Goal: Task Accomplishment & Management: Complete application form

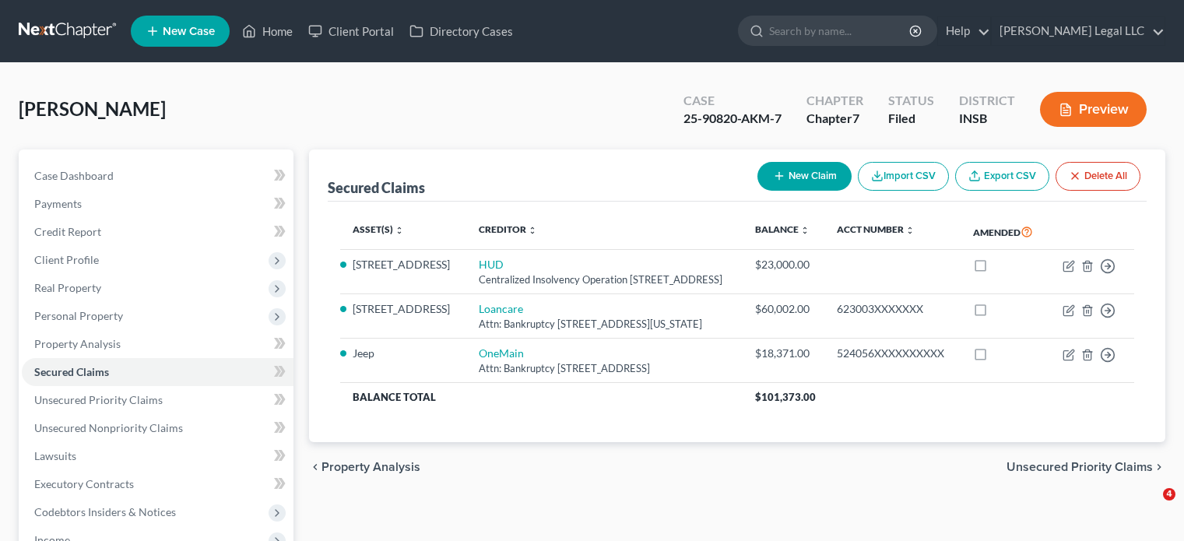
click at [296, 31] on link "Home" at bounding box center [267, 31] width 66 height 28
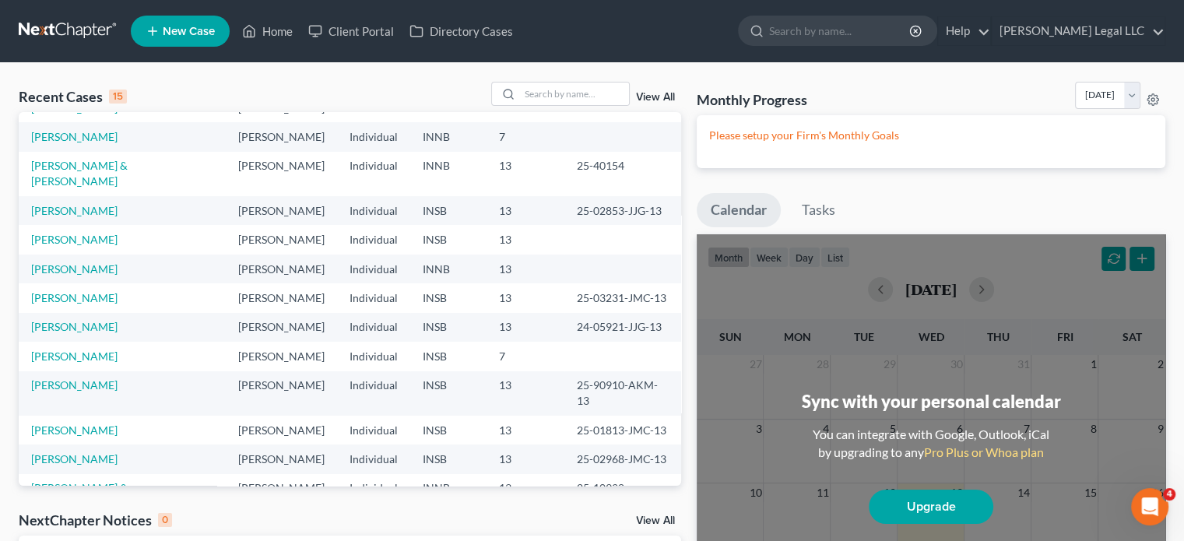
scroll to position [107, 0]
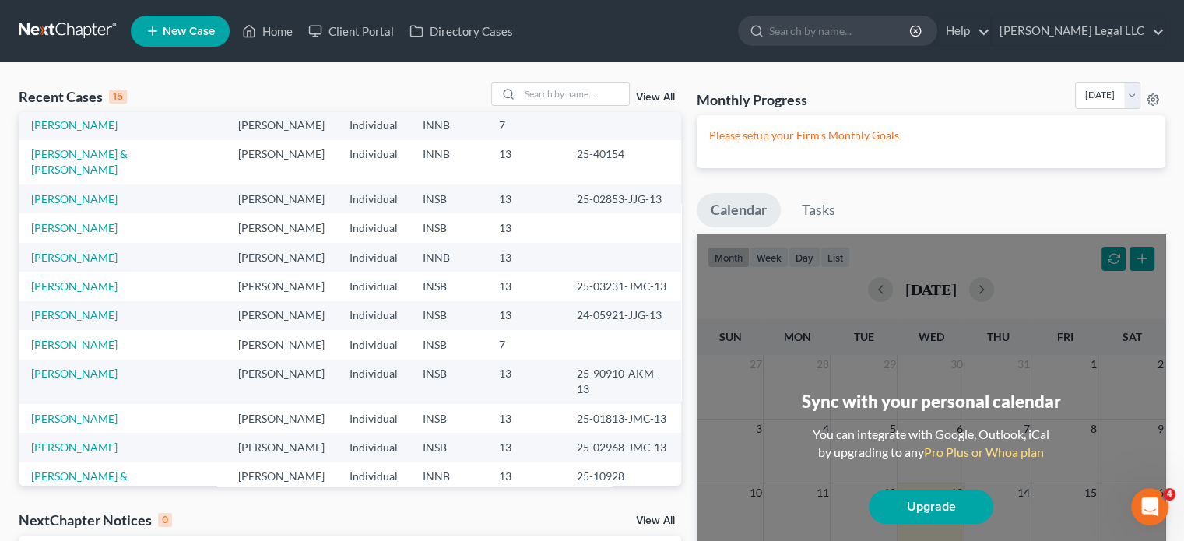
click at [63, 515] on link "[PERSON_NAME]" at bounding box center [74, 521] width 86 height 13
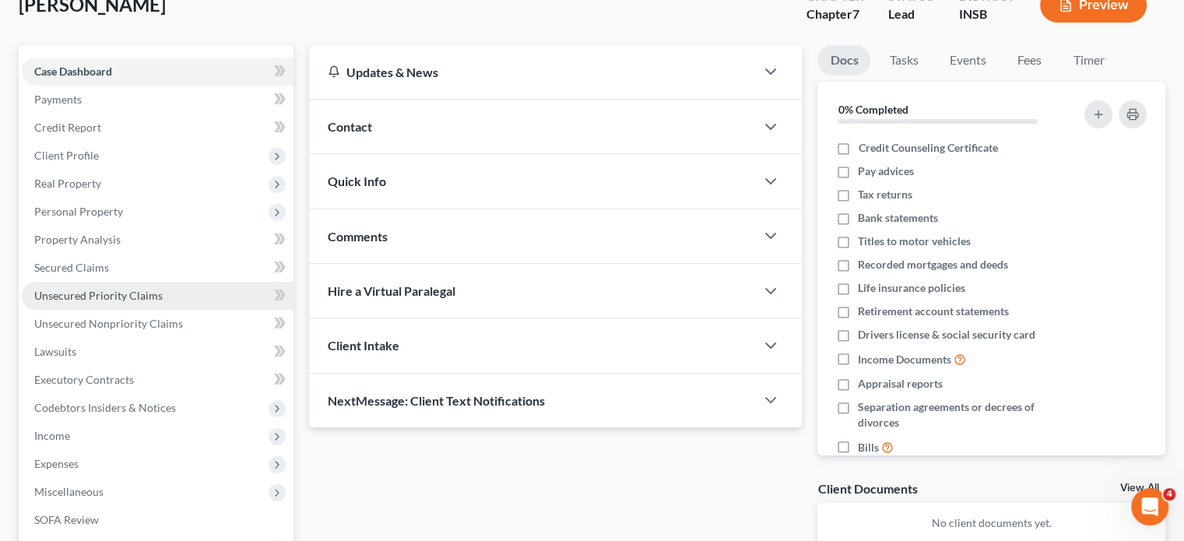
scroll to position [78, 0]
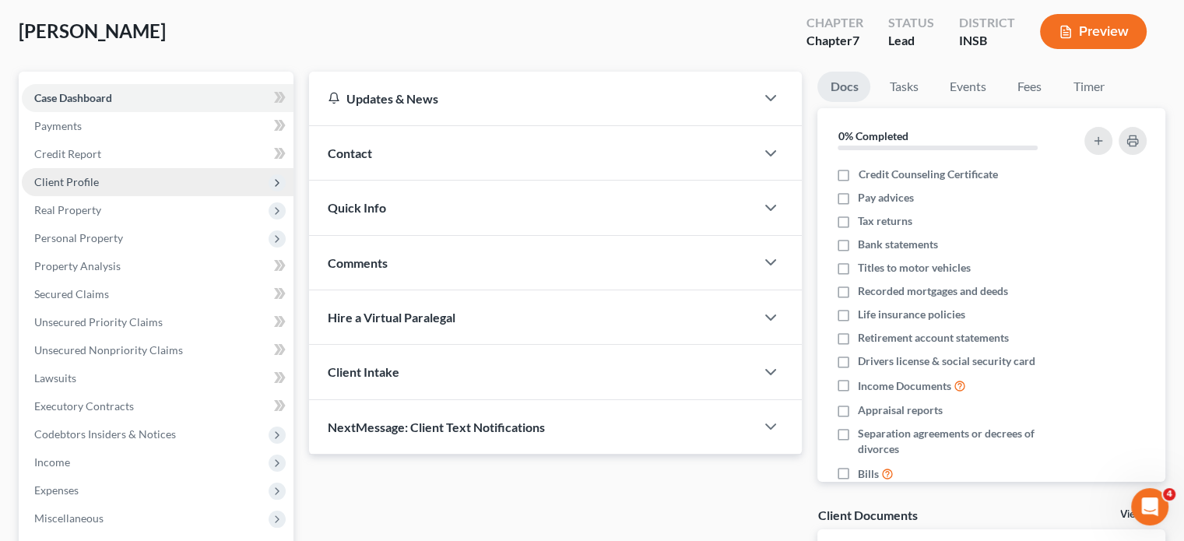
click at [72, 186] on span "Client Profile" at bounding box center [66, 181] width 65 height 13
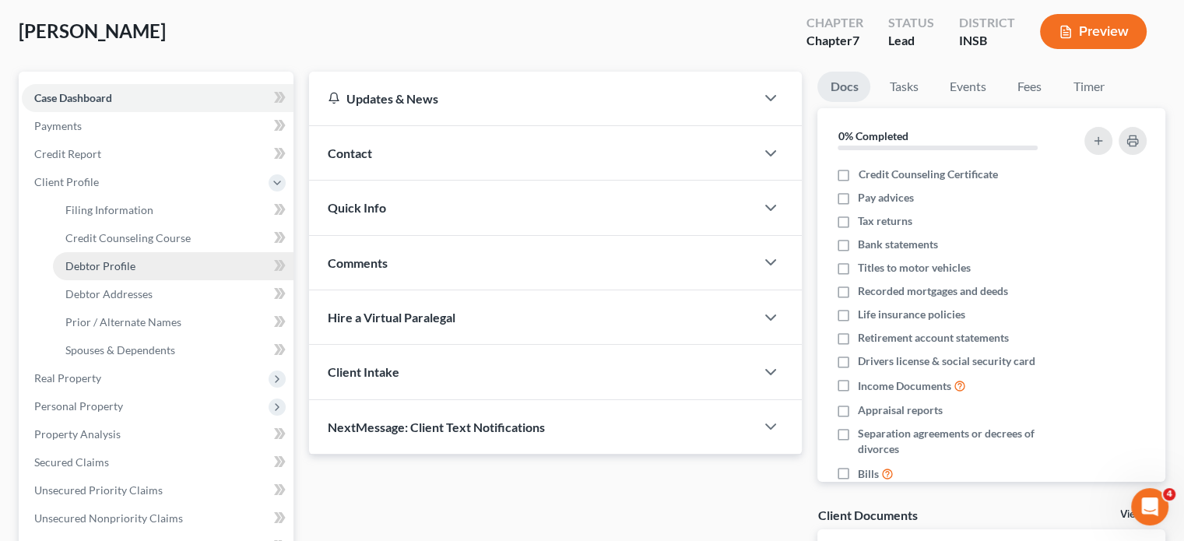
click at [100, 265] on span "Debtor Profile" at bounding box center [100, 265] width 70 height 13
select select "0"
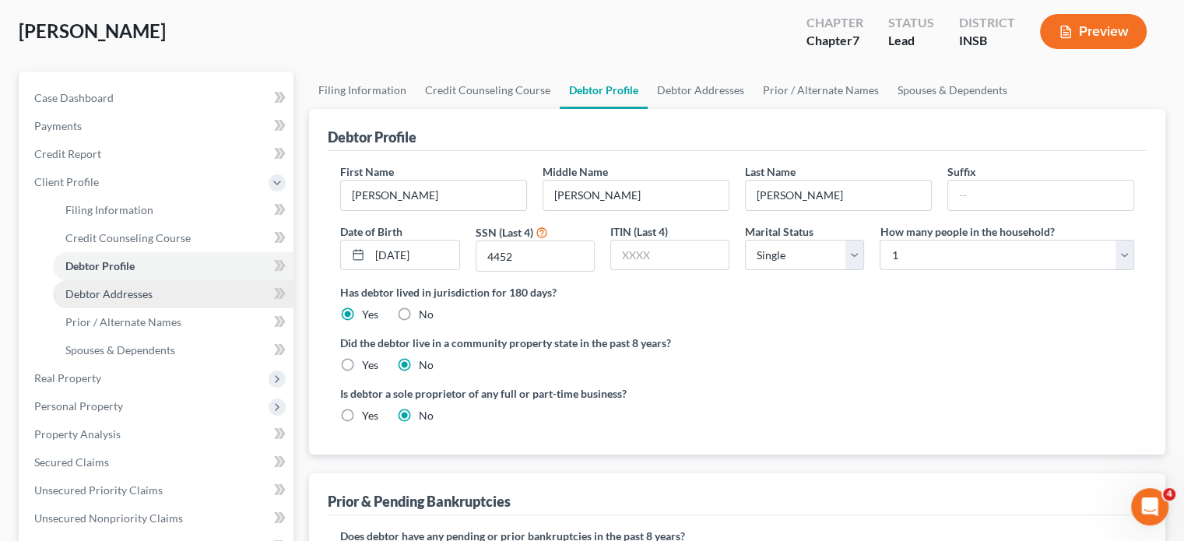
click at [129, 290] on span "Debtor Addresses" at bounding box center [108, 293] width 87 height 13
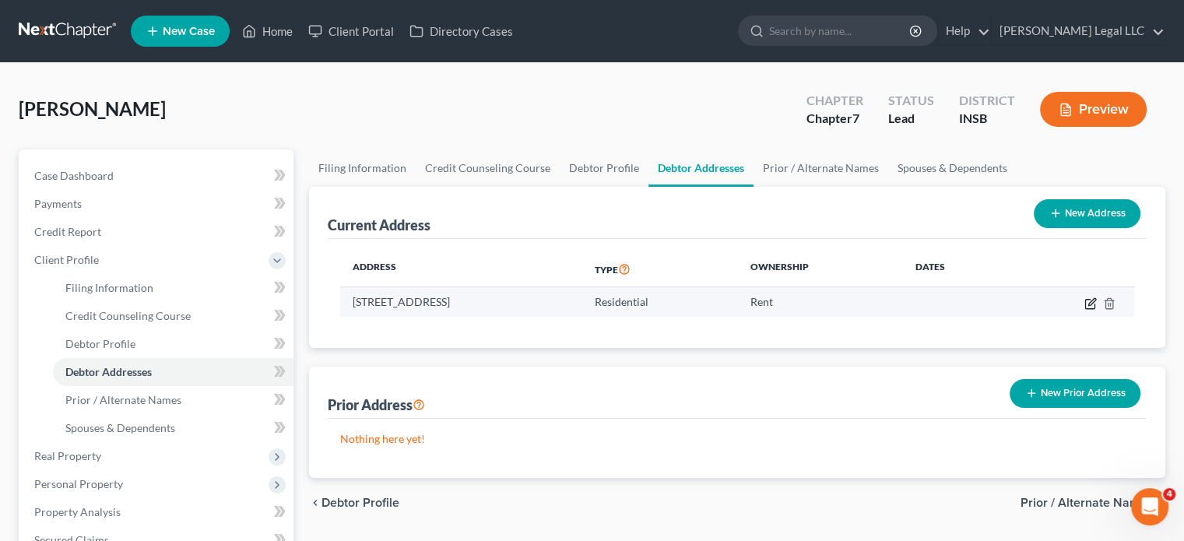
click at [1088, 299] on icon "button" at bounding box center [1089, 303] width 9 height 9
select select "15"
select select "48"
select select "0"
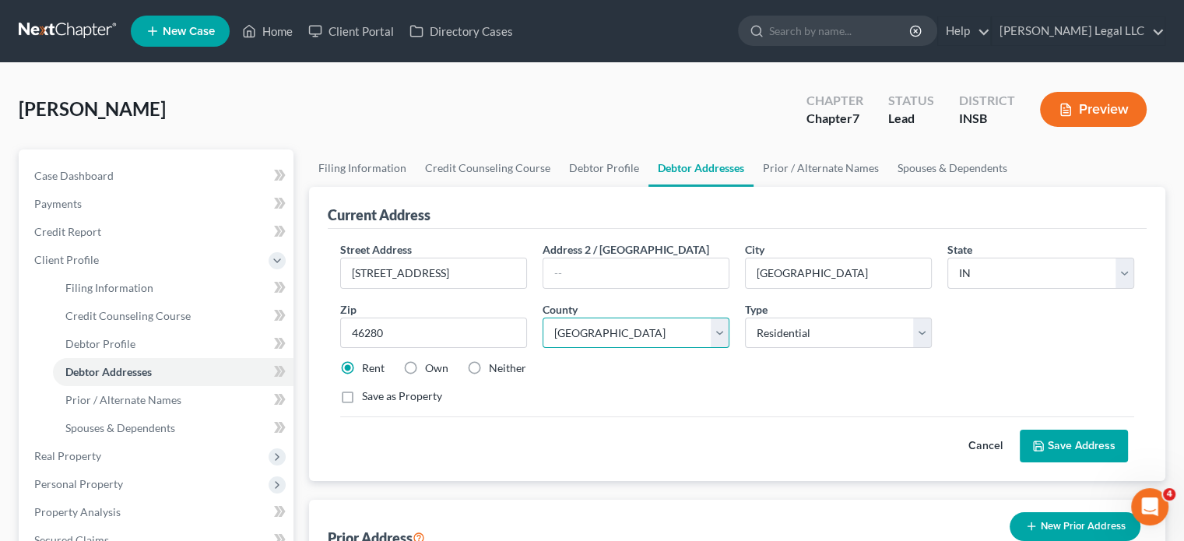
click at [638, 332] on select "County [GEOGRAPHIC_DATA] [GEOGRAPHIC_DATA] [GEOGRAPHIC_DATA] [GEOGRAPHIC_DATA] …" at bounding box center [636, 333] width 187 height 31
select select "28"
click at [543, 318] on select "County [GEOGRAPHIC_DATA] [GEOGRAPHIC_DATA] [GEOGRAPHIC_DATA] [GEOGRAPHIC_DATA] …" at bounding box center [636, 333] width 187 height 31
click at [567, 416] on div "Cancel Save Address" at bounding box center [737, 439] width 794 height 46
click at [65, 262] on span "Client Profile" at bounding box center [66, 259] width 65 height 13
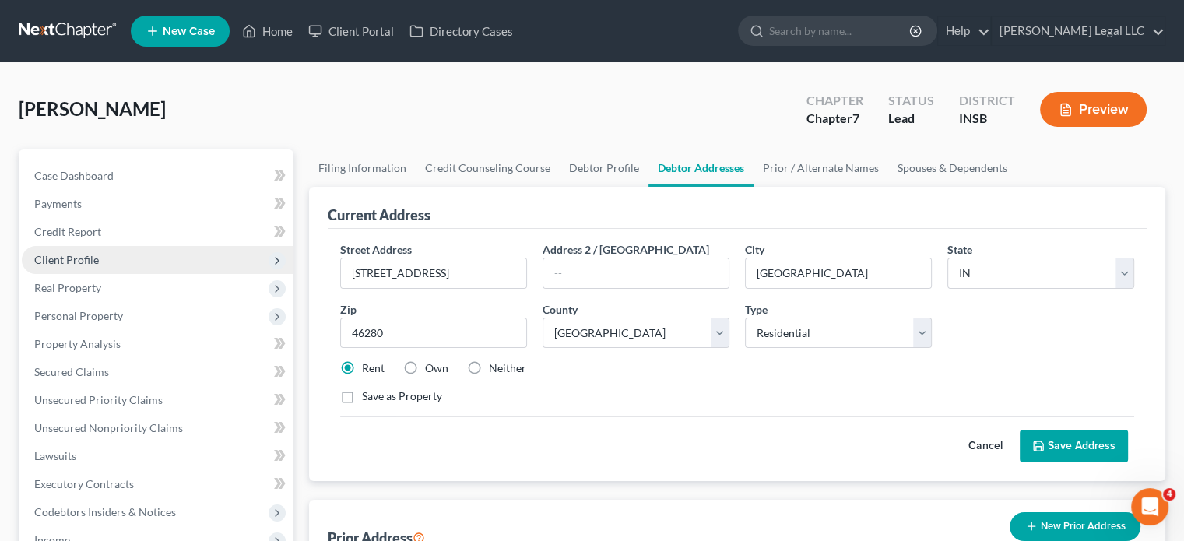
click at [93, 265] on span "Client Profile" at bounding box center [66, 259] width 65 height 13
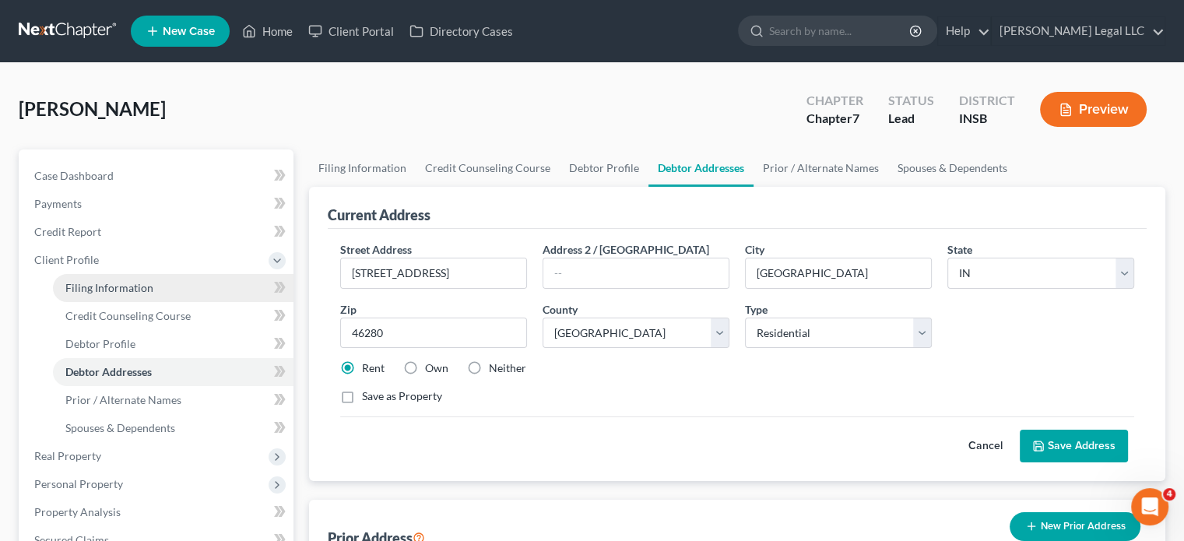
click at [105, 282] on span "Filing Information" at bounding box center [109, 287] width 88 height 13
select select "1"
select select "0"
select select "15"
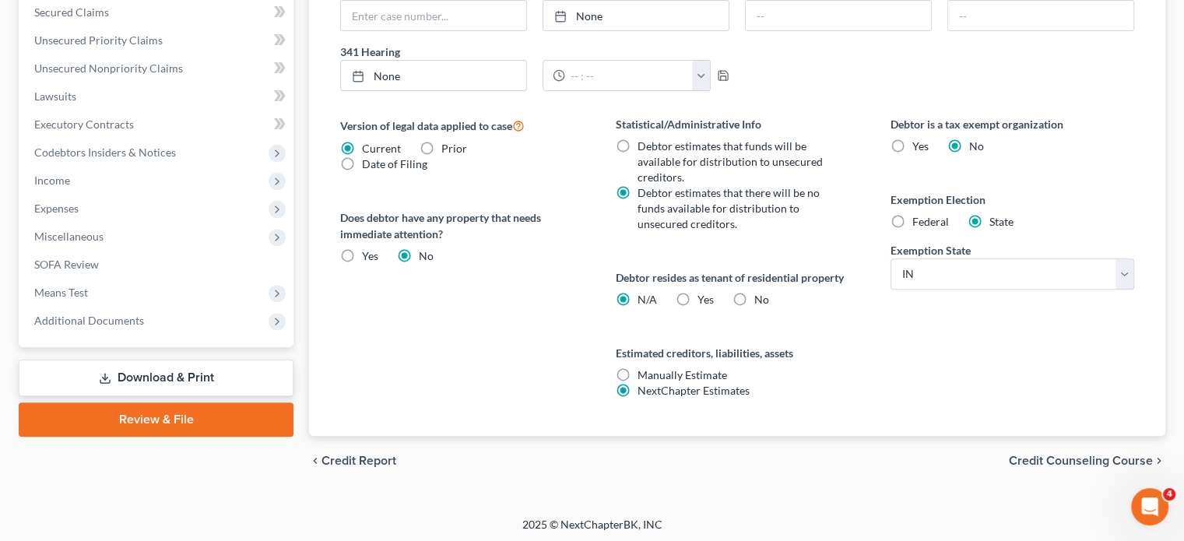
scroll to position [529, 0]
click at [697, 293] on label "Yes Yes" at bounding box center [705, 298] width 16 height 16
click at [704, 293] on input "Yes Yes" at bounding box center [709, 295] width 10 height 10
radio input "true"
radio input "false"
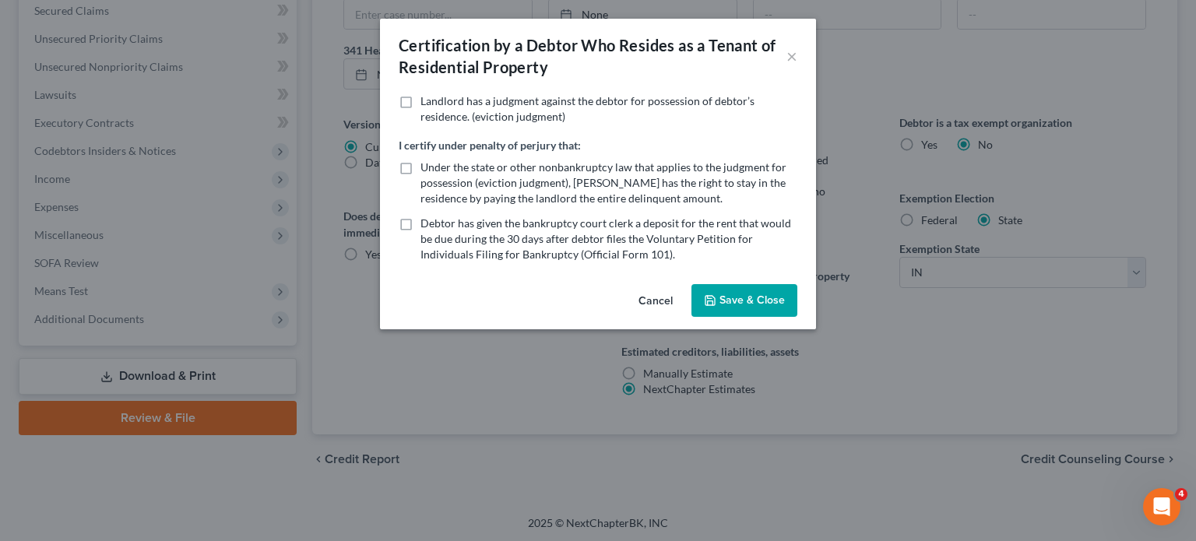
click at [722, 295] on button "Save & Close" at bounding box center [744, 300] width 106 height 33
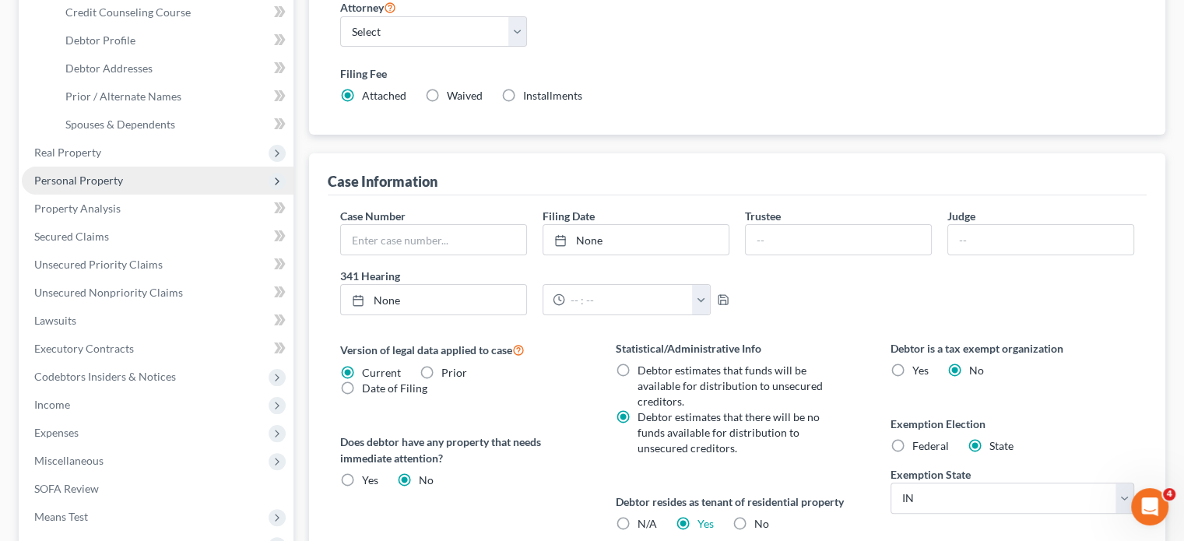
scroll to position [311, 0]
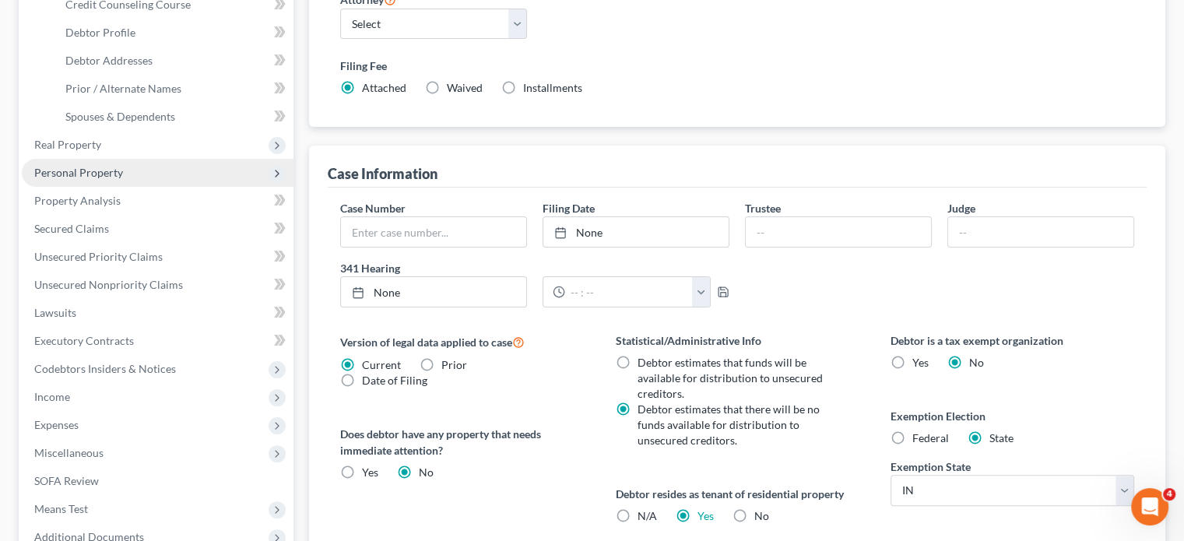
click at [84, 174] on span "Personal Property" at bounding box center [78, 172] width 89 height 13
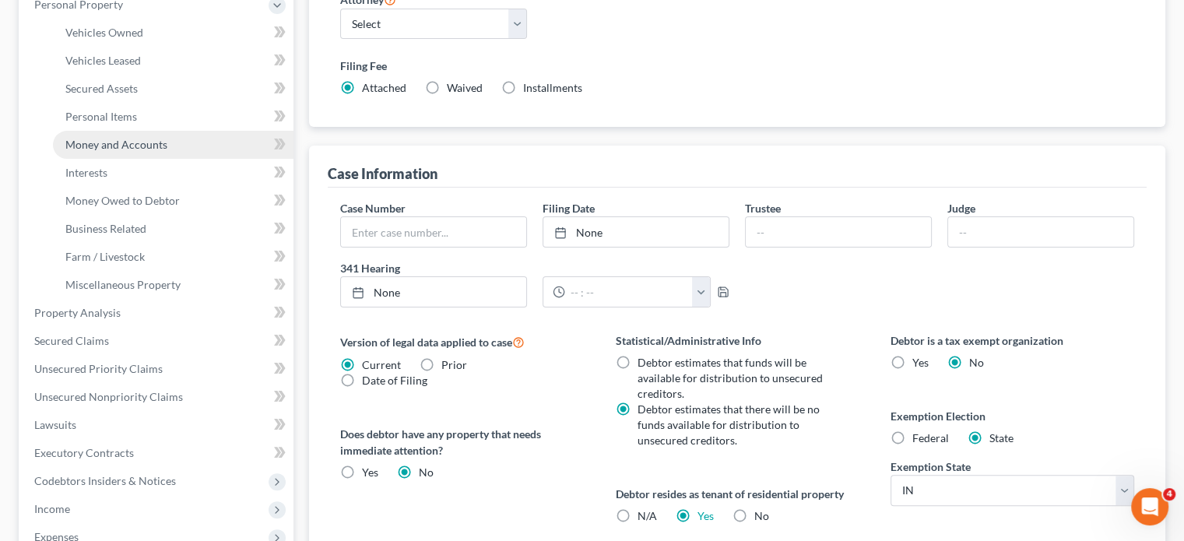
click at [93, 145] on span "Money and Accounts" at bounding box center [116, 144] width 102 height 13
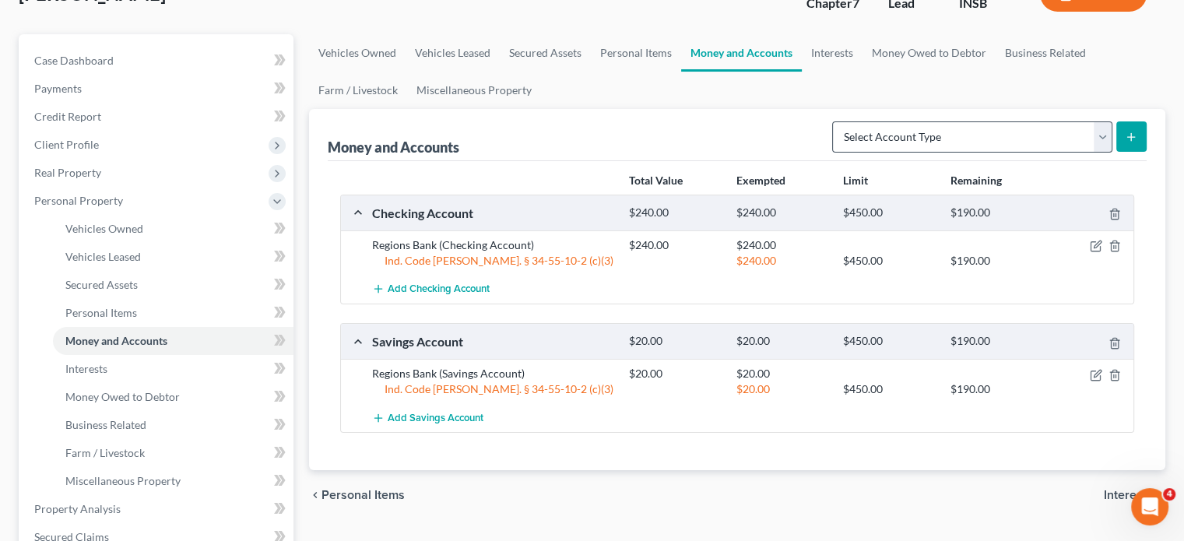
scroll to position [78, 0]
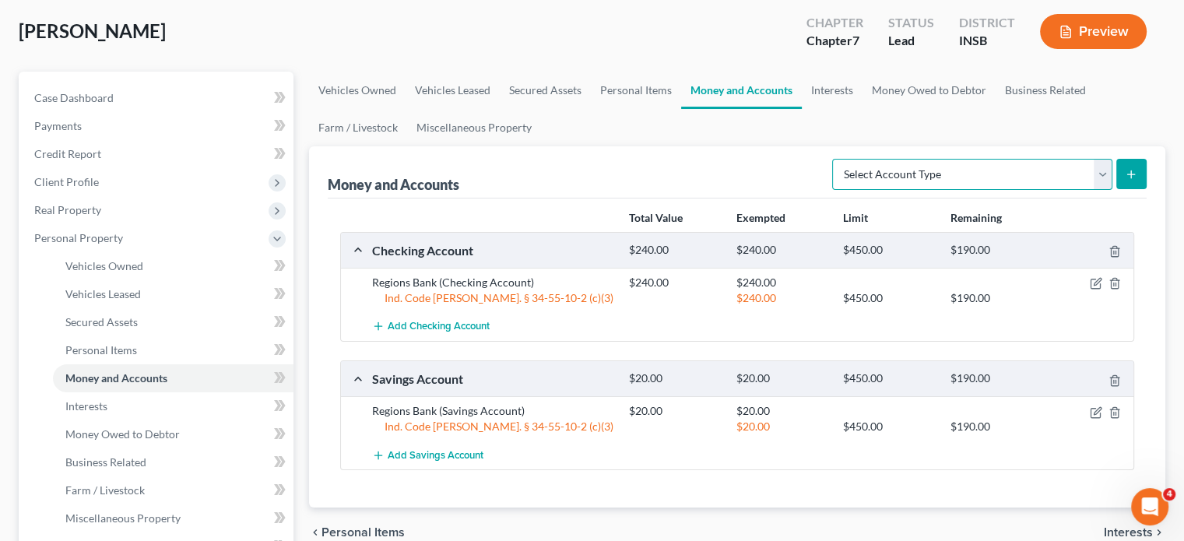
click at [929, 186] on select "Select Account Type Brokerage Cash on Hand Certificates of Deposit Checking Acc…" at bounding box center [972, 174] width 280 height 31
click at [720, 161] on div "Money and Accounts Select Account Type Brokerage Cash on Hand Certificates of D…" at bounding box center [737, 172] width 819 height 52
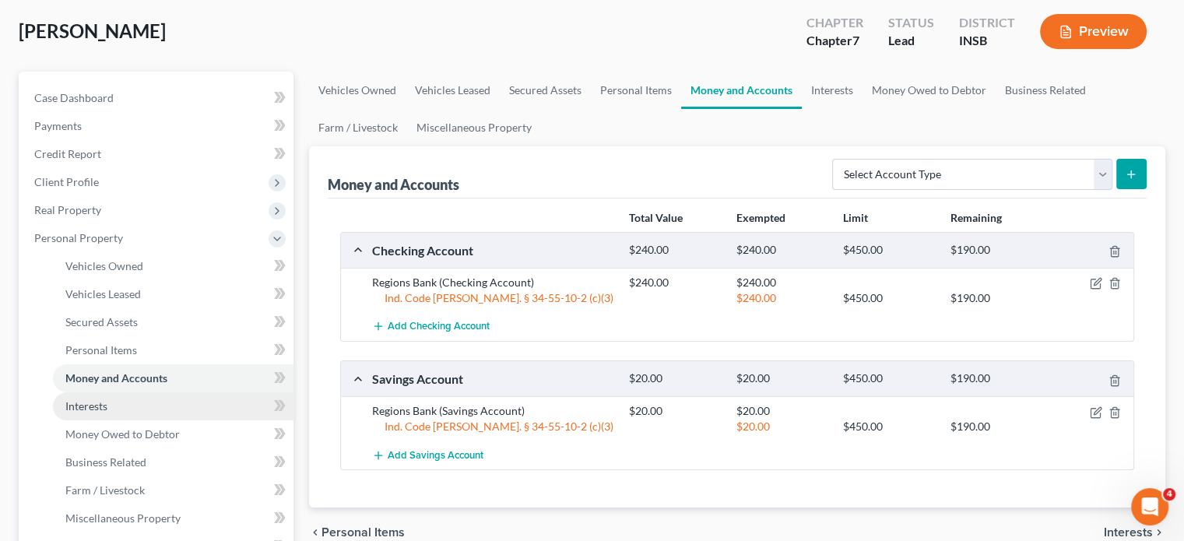
click at [121, 411] on link "Interests" at bounding box center [173, 406] width 241 height 28
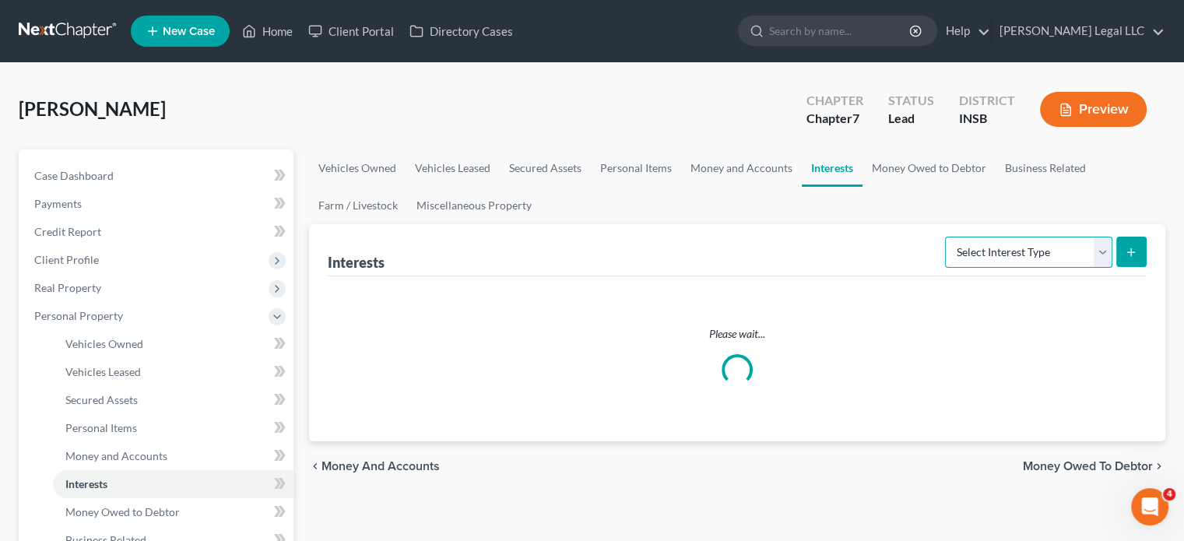
click at [1010, 251] on select "Select Interest Type 401K Annuity Bond Education IRA Government Bond Government…" at bounding box center [1028, 252] width 167 height 31
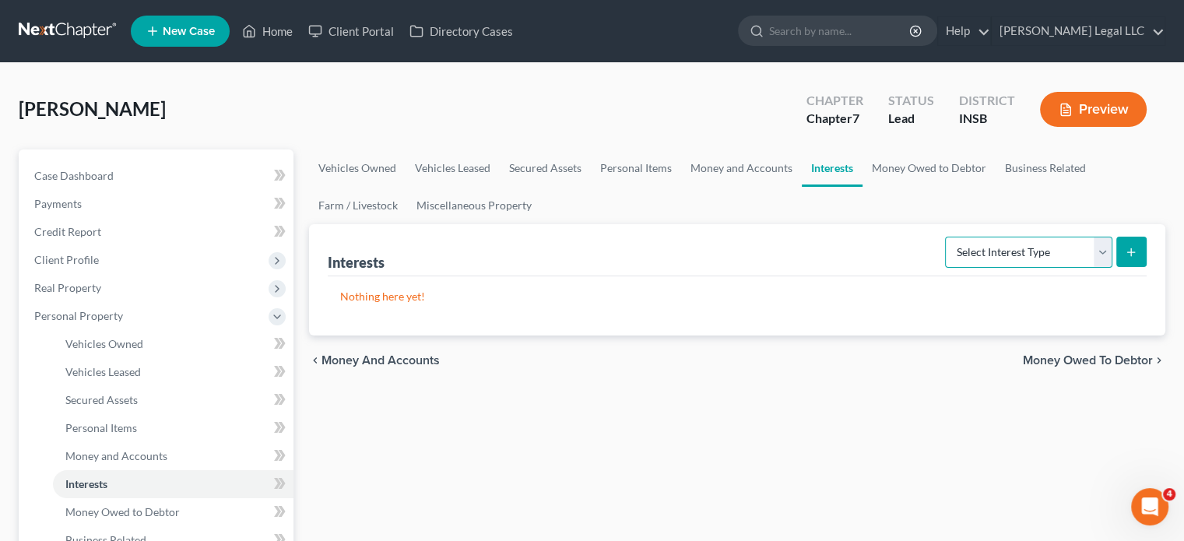
select select "government_pension_plan"
click at [947, 237] on select "Select Interest Type 401K Annuity Bond Education IRA Government Bond Government…" at bounding box center [1028, 252] width 167 height 31
click at [1126, 248] on icon "submit" at bounding box center [1131, 252] width 12 height 12
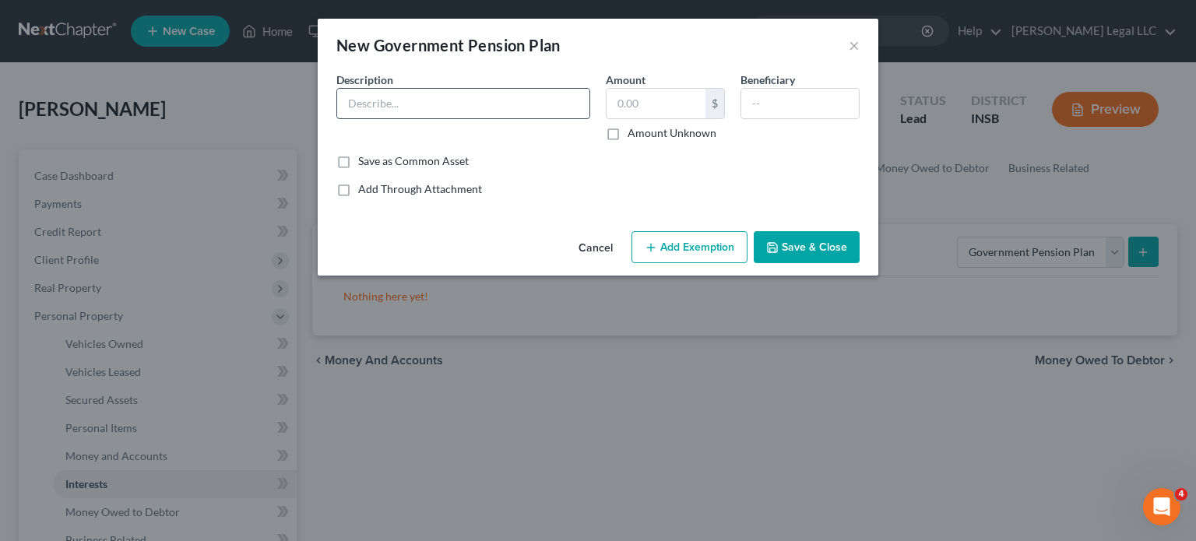
click at [395, 107] on input "text" at bounding box center [463, 104] width 252 height 30
type input "403b through employer"
type input "42,886"
click at [794, 105] on input "text" at bounding box center [800, 104] width 118 height 30
type input "Debtor"
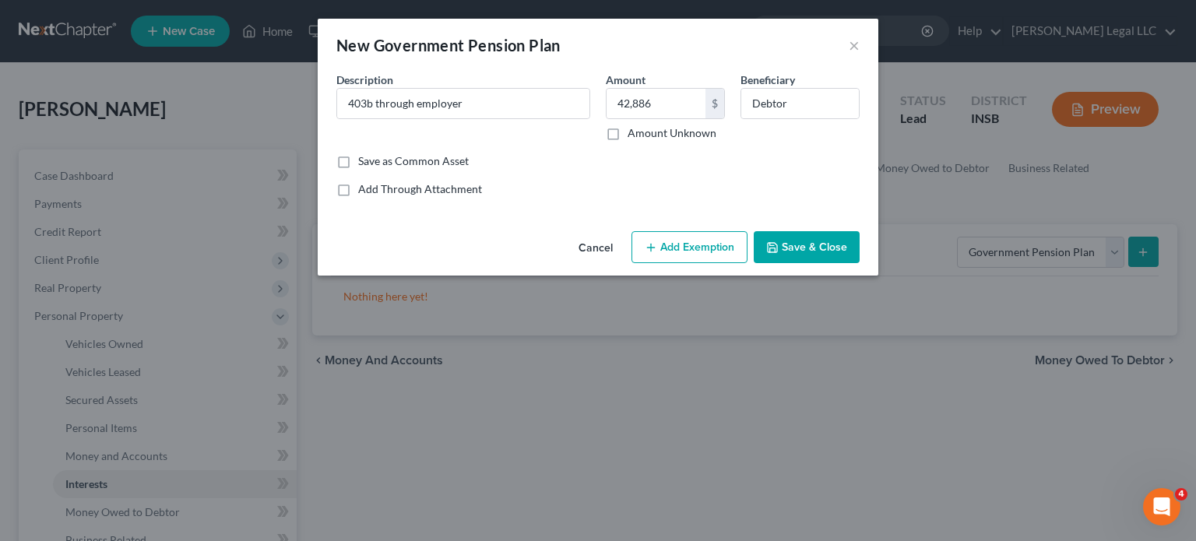
click at [704, 255] on button "Add Exemption" at bounding box center [689, 247] width 116 height 33
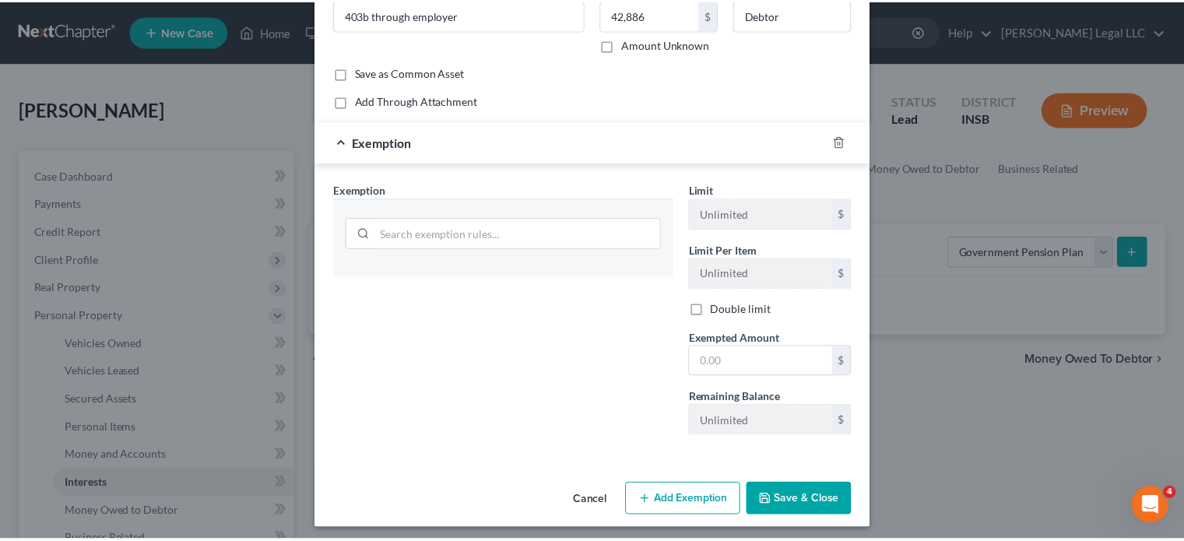
scroll to position [93, 0]
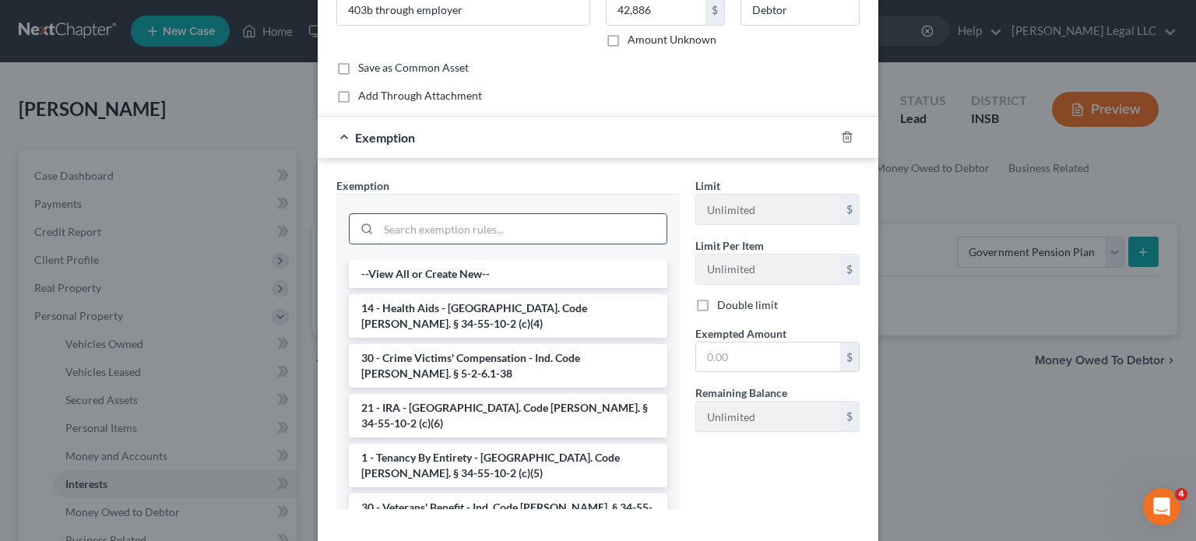
click at [440, 228] on input "search" at bounding box center [522, 229] width 288 height 30
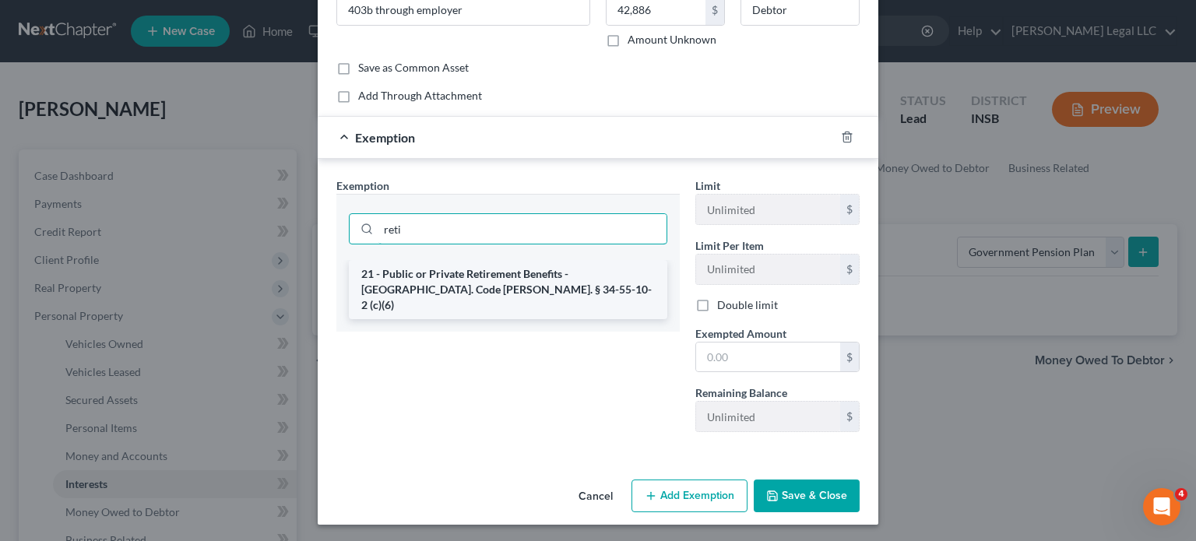
type input "reti"
click at [497, 276] on li "21 - Public or Private Retirement Benefits - [GEOGRAPHIC_DATA]. Code [PERSON_NA…" at bounding box center [508, 289] width 318 height 59
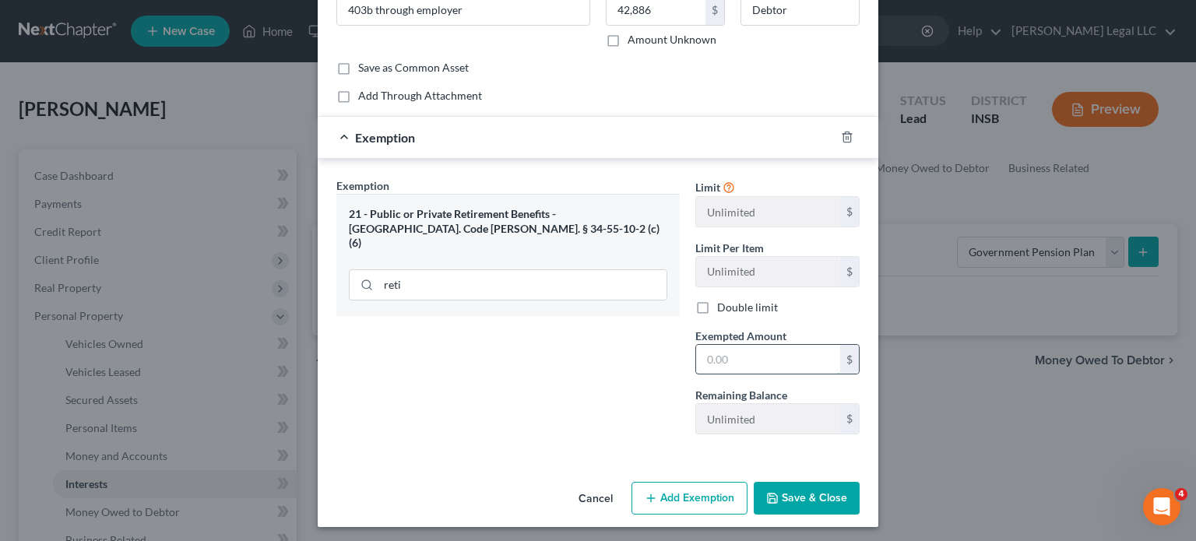
click at [711, 351] on input "text" at bounding box center [768, 360] width 144 height 30
type input "42,886"
click at [816, 497] on button "Save & Close" at bounding box center [807, 498] width 106 height 33
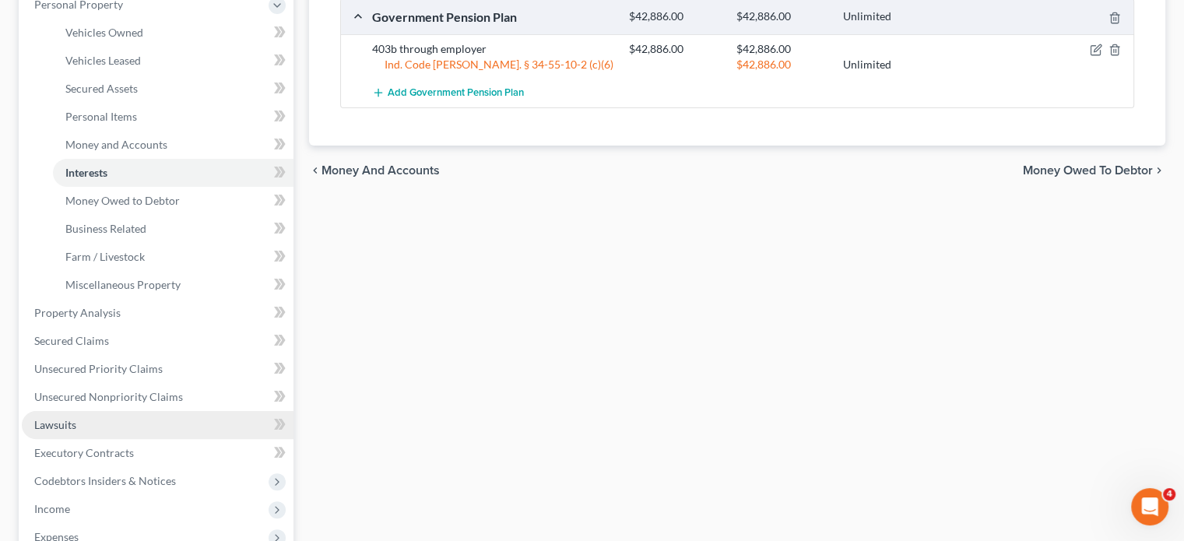
scroll to position [389, 0]
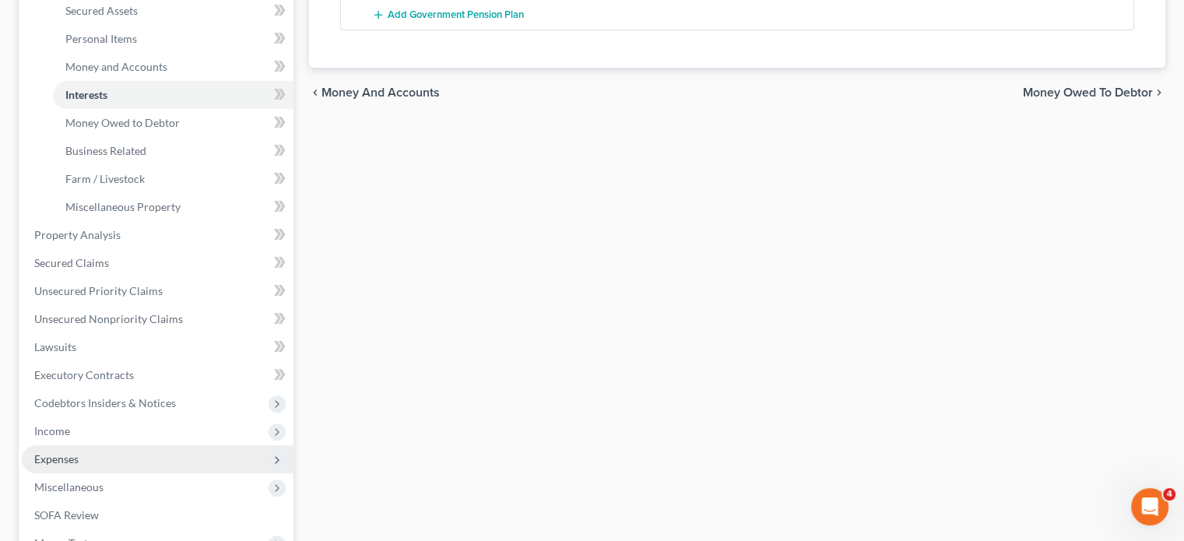
click at [56, 454] on span "Expenses" at bounding box center [56, 458] width 44 height 13
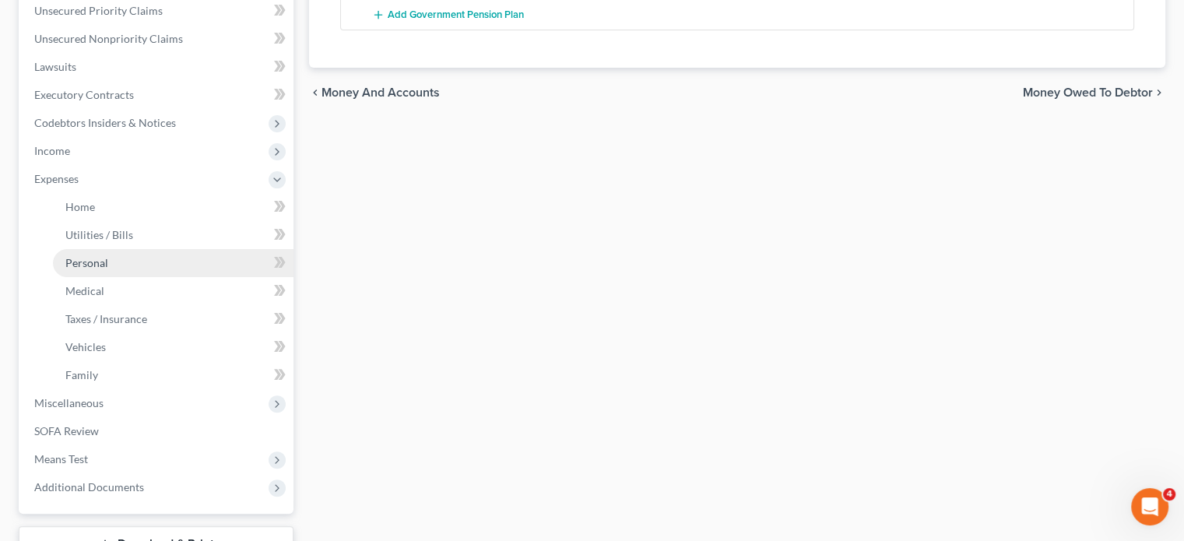
click at [92, 264] on span "Personal" at bounding box center [86, 262] width 43 height 13
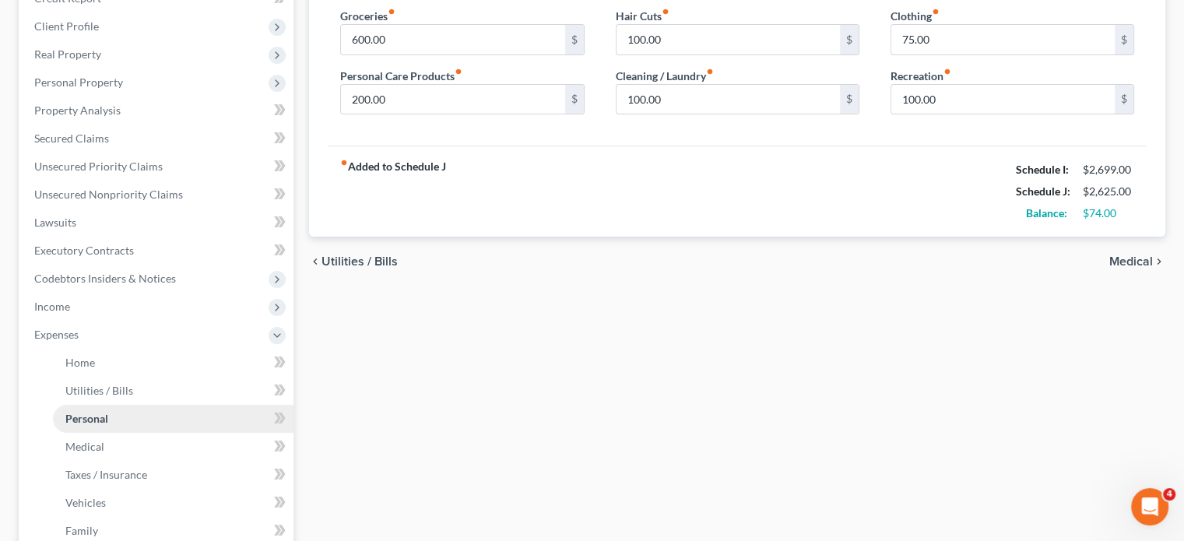
scroll to position [311, 0]
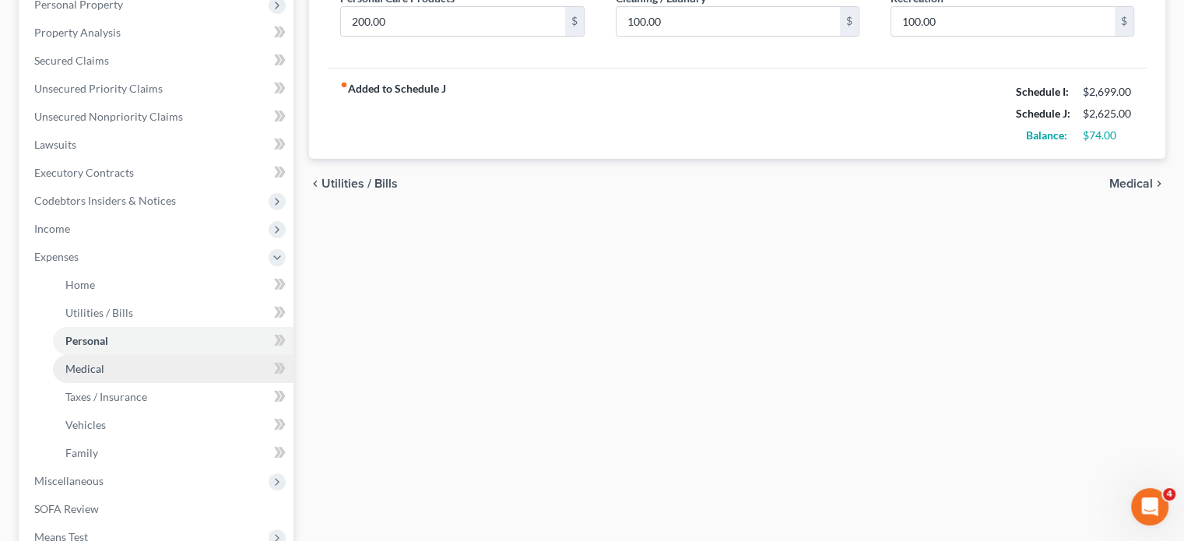
click at [78, 364] on span "Medical" at bounding box center [84, 368] width 39 height 13
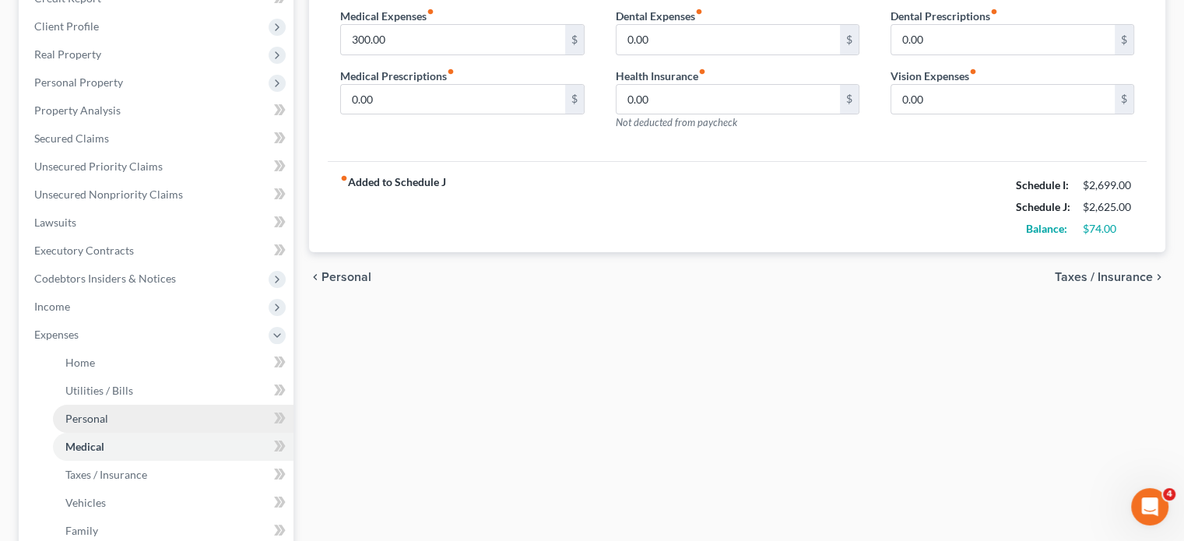
click at [107, 405] on link "Personal" at bounding box center [173, 419] width 241 height 28
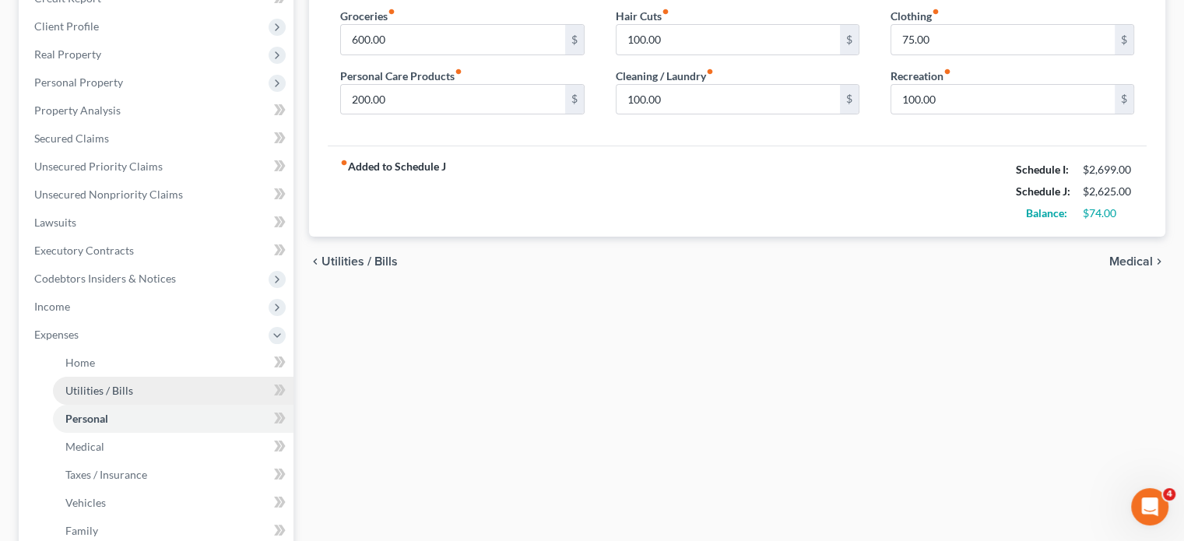
click at [84, 391] on span "Utilities / Bills" at bounding box center [99, 390] width 68 height 13
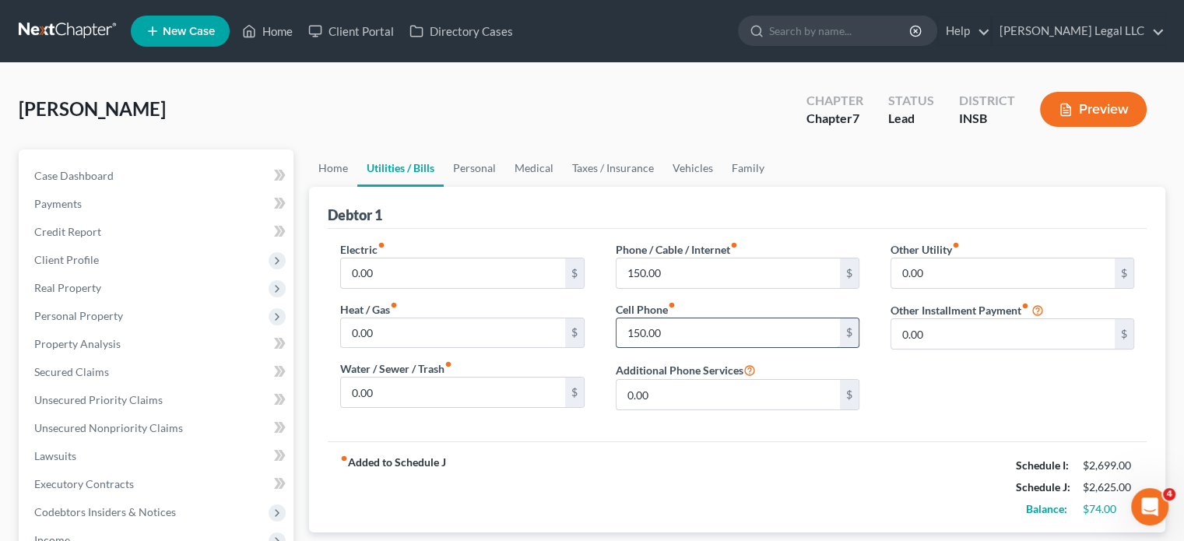
click at [667, 321] on input "150.00" at bounding box center [728, 333] width 223 height 30
type input "100"
click at [679, 276] on input "150.00" at bounding box center [728, 273] width 223 height 30
type input "100"
click at [624, 217] on div "Debtor 1" at bounding box center [737, 208] width 819 height 42
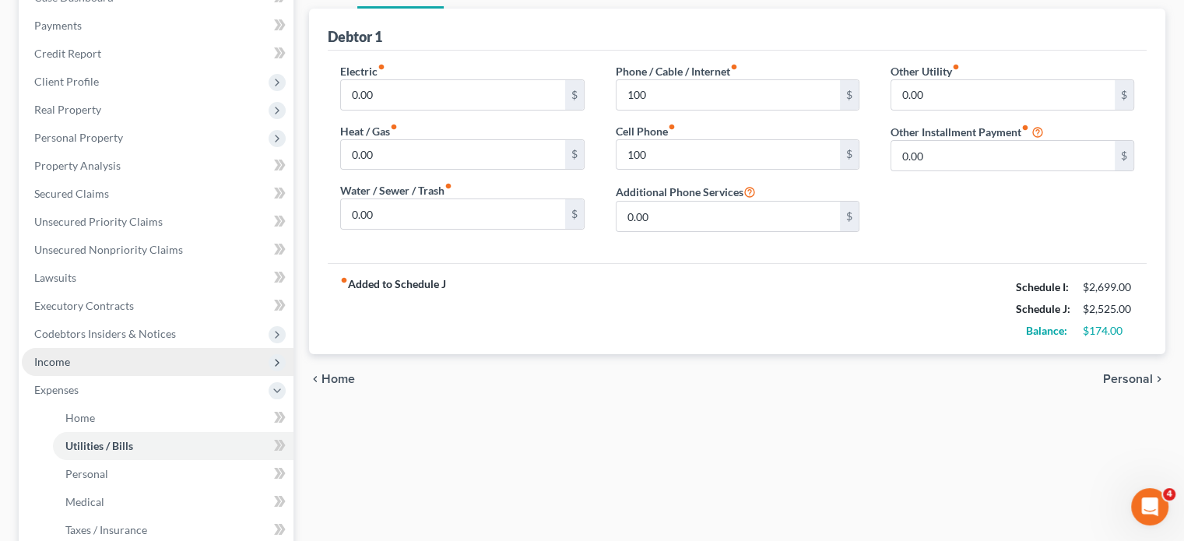
scroll to position [234, 0]
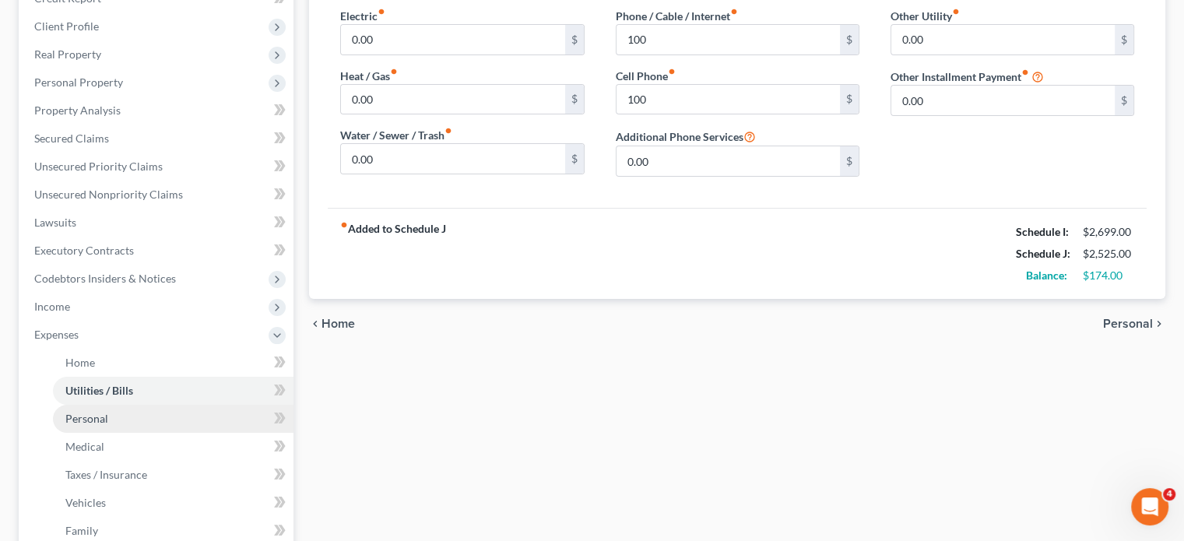
click at [100, 413] on span "Personal" at bounding box center [86, 418] width 43 height 13
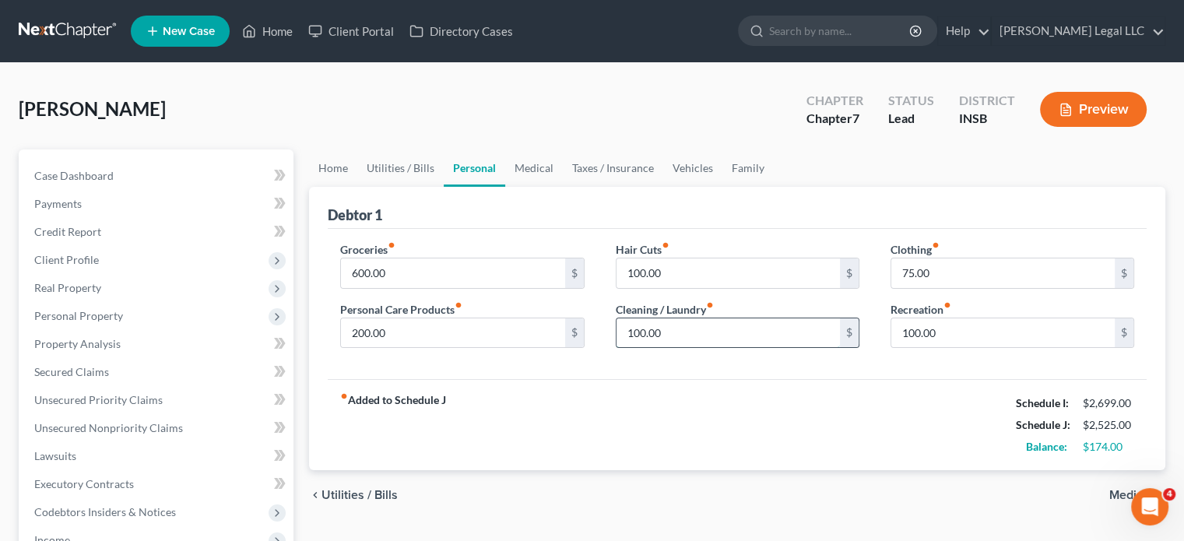
click at [746, 323] on input "100.00" at bounding box center [728, 333] width 223 height 30
click at [626, 415] on div "fiber_manual_record Added to Schedule J Schedule I: $2,699.00 Schedule J: $2,42…" at bounding box center [737, 424] width 819 height 91
click at [404, 343] on input "200.00" at bounding box center [452, 333] width 223 height 30
click at [680, 273] on input "100.00" at bounding box center [728, 273] width 223 height 30
click at [421, 318] on div "200.00 $" at bounding box center [462, 333] width 244 height 31
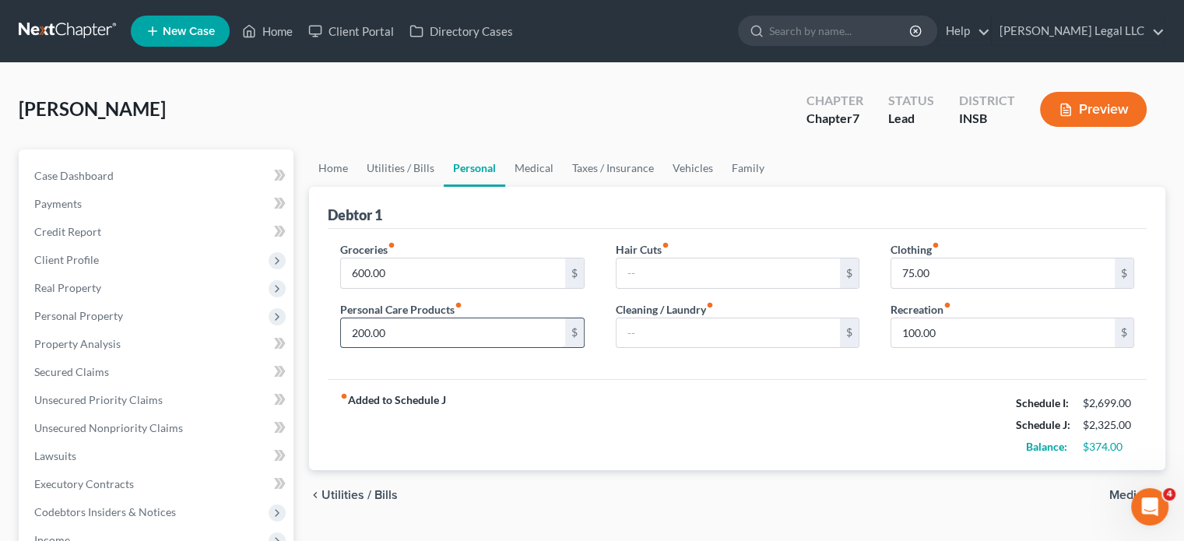
click at [418, 326] on input "200.00" at bounding box center [452, 333] width 223 height 30
type input "100"
click at [614, 412] on div "fiber_manual_record Added to Schedule J Schedule I: $2,699.00 Schedule J: $2,22…" at bounding box center [737, 424] width 819 height 91
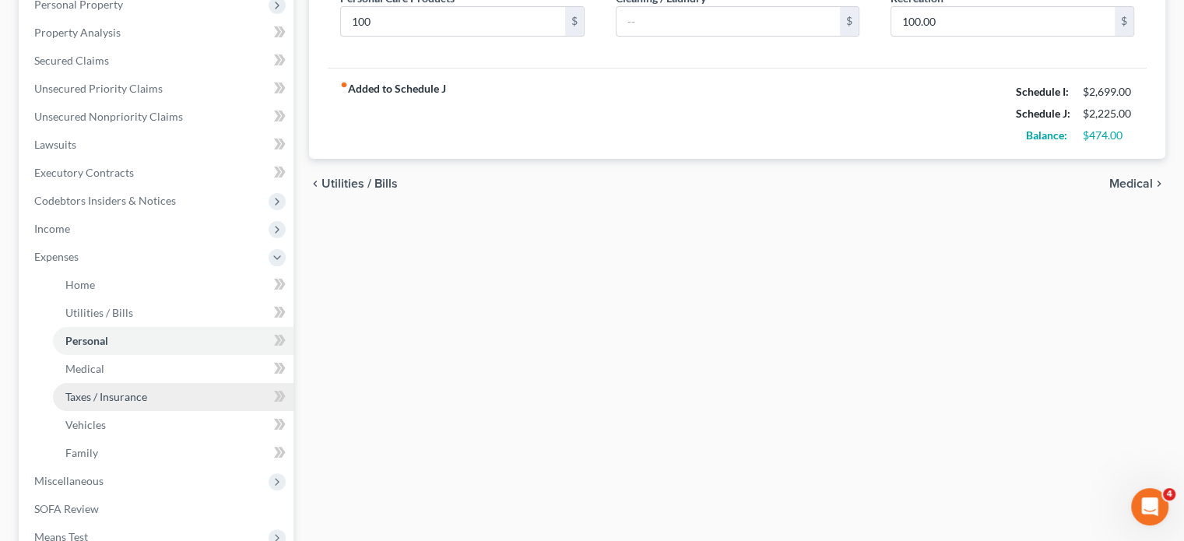
click at [101, 395] on span "Taxes / Insurance" at bounding box center [106, 396] width 82 height 13
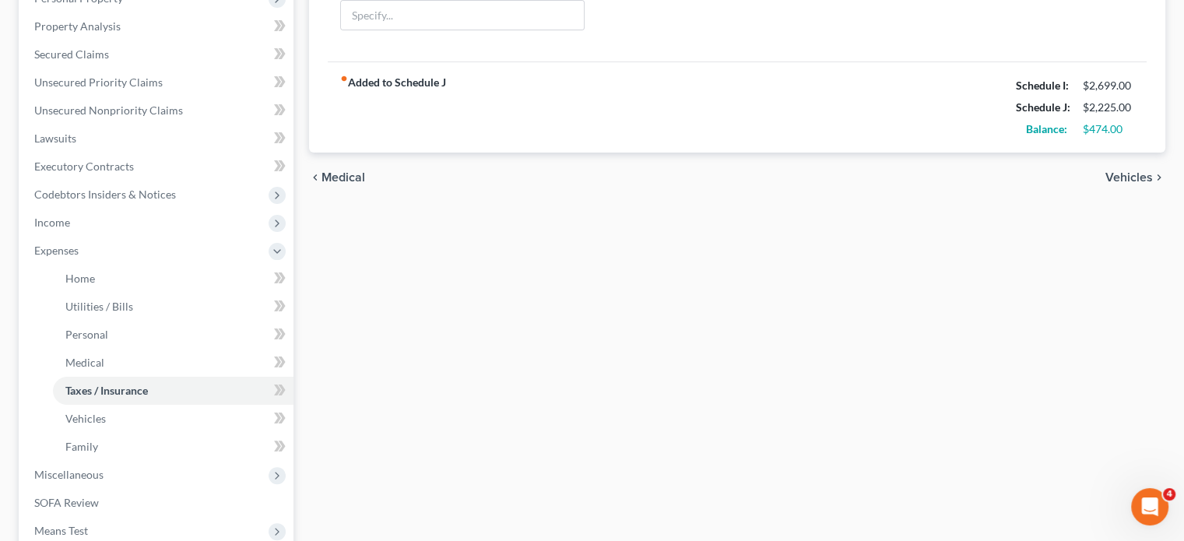
scroll to position [130, 0]
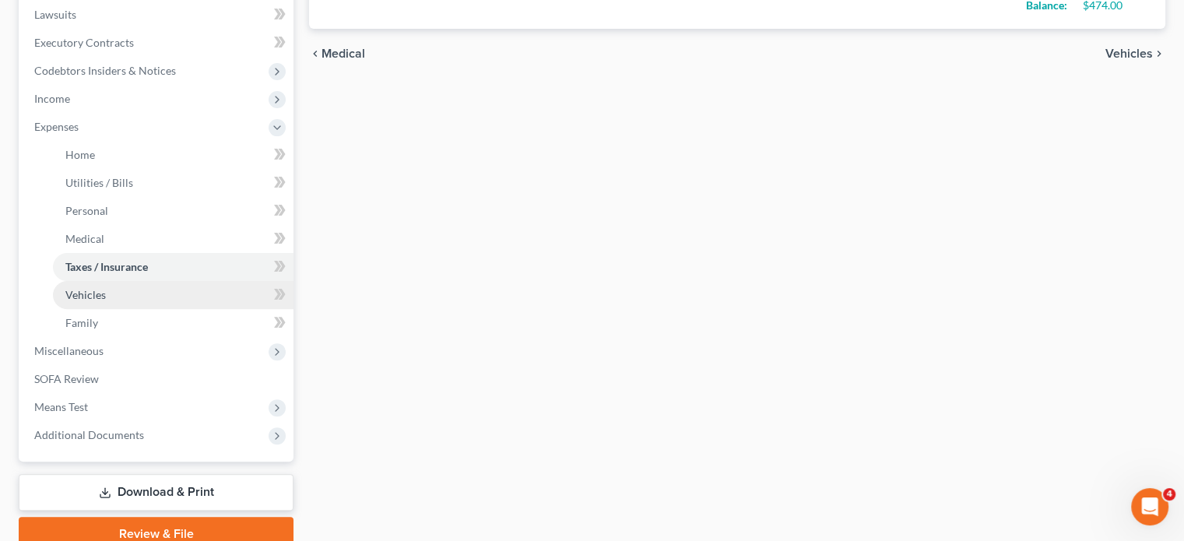
click at [110, 293] on link "Vehicles" at bounding box center [173, 295] width 241 height 28
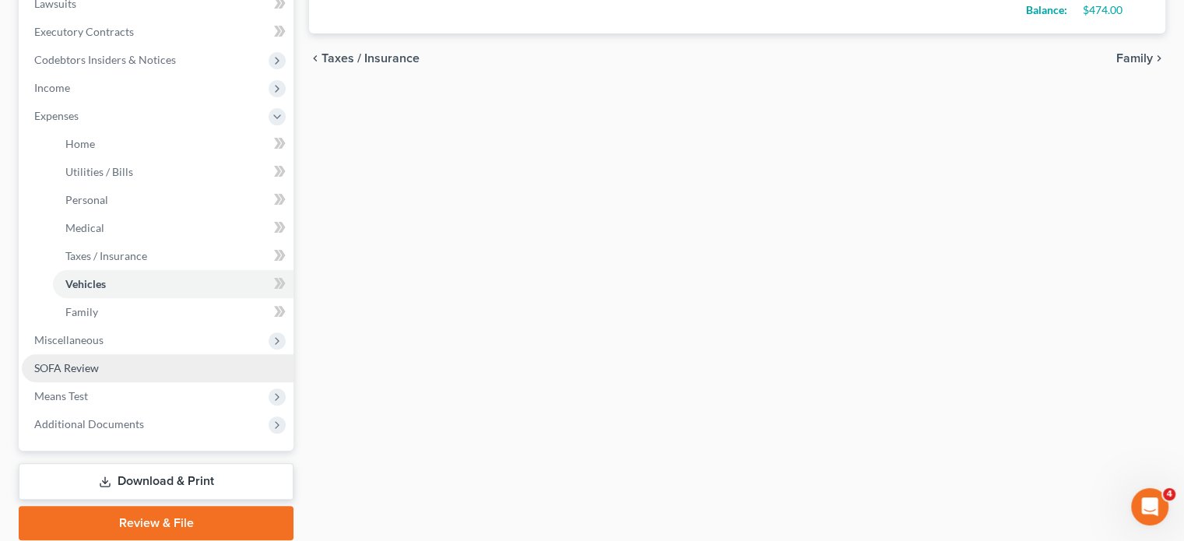
scroll to position [509, 0]
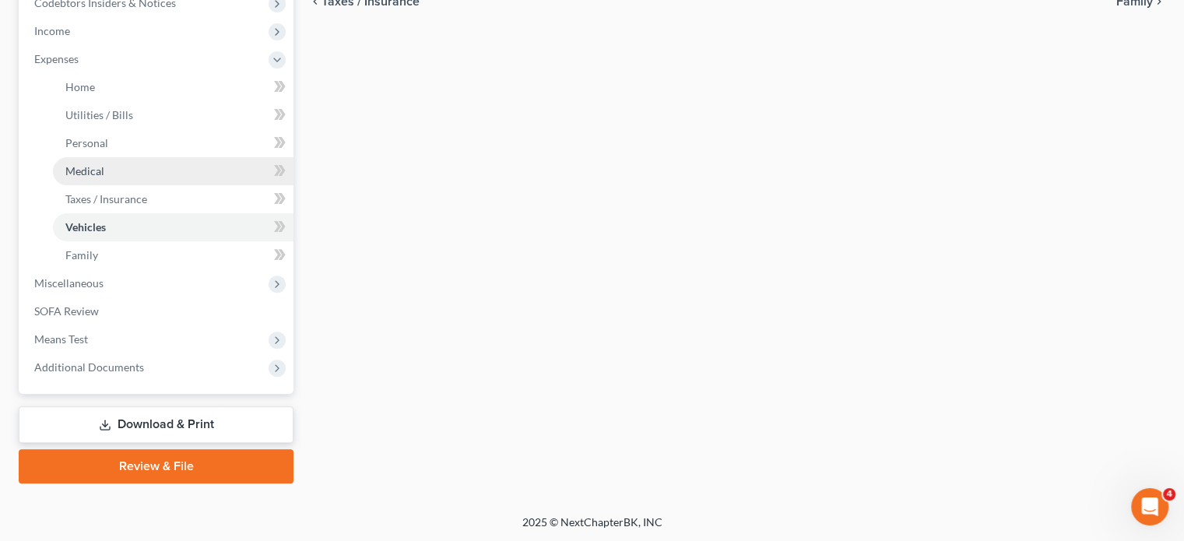
click at [106, 174] on link "Medical" at bounding box center [173, 171] width 241 height 28
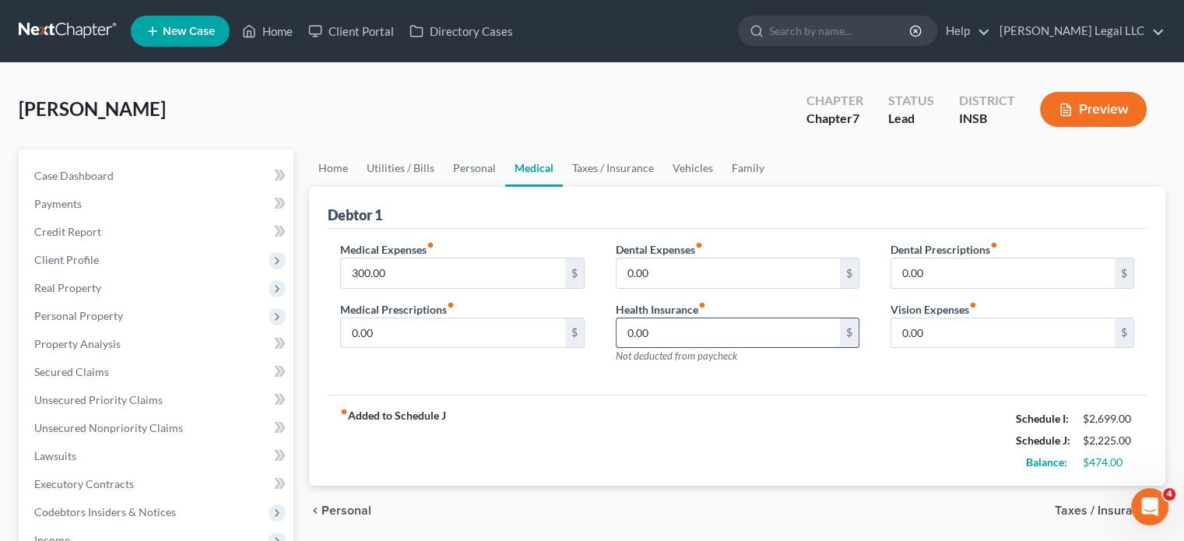
click at [691, 333] on input "0.00" at bounding box center [728, 333] width 223 height 30
type input "300"
click at [676, 404] on div "fiber_manual_record Added to Schedule J Schedule I: $2,699.00 Schedule J: $2,52…" at bounding box center [737, 440] width 819 height 91
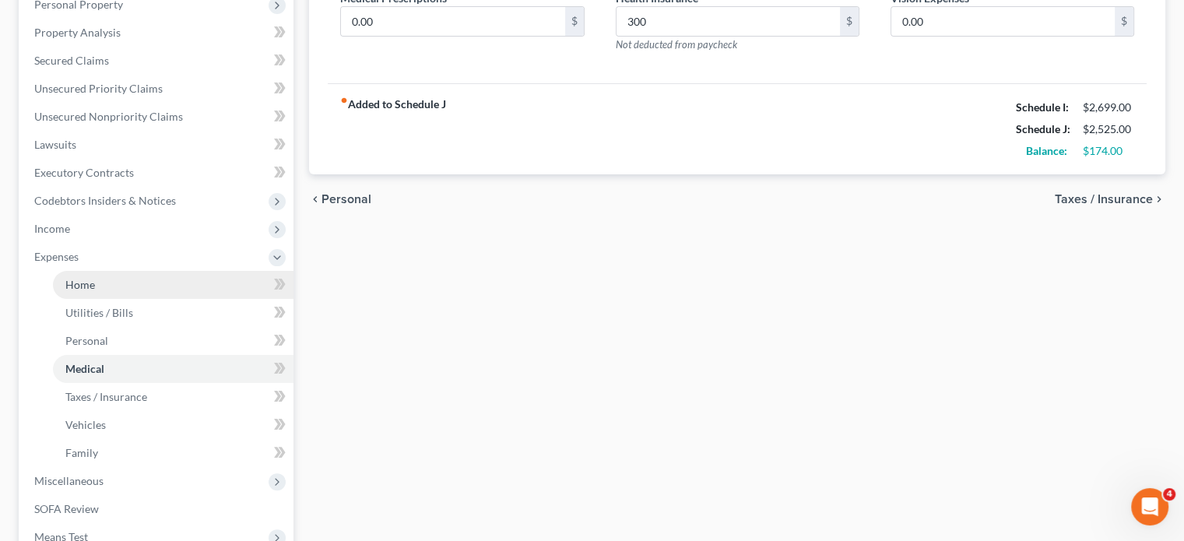
click at [91, 295] on link "Home" at bounding box center [173, 285] width 241 height 28
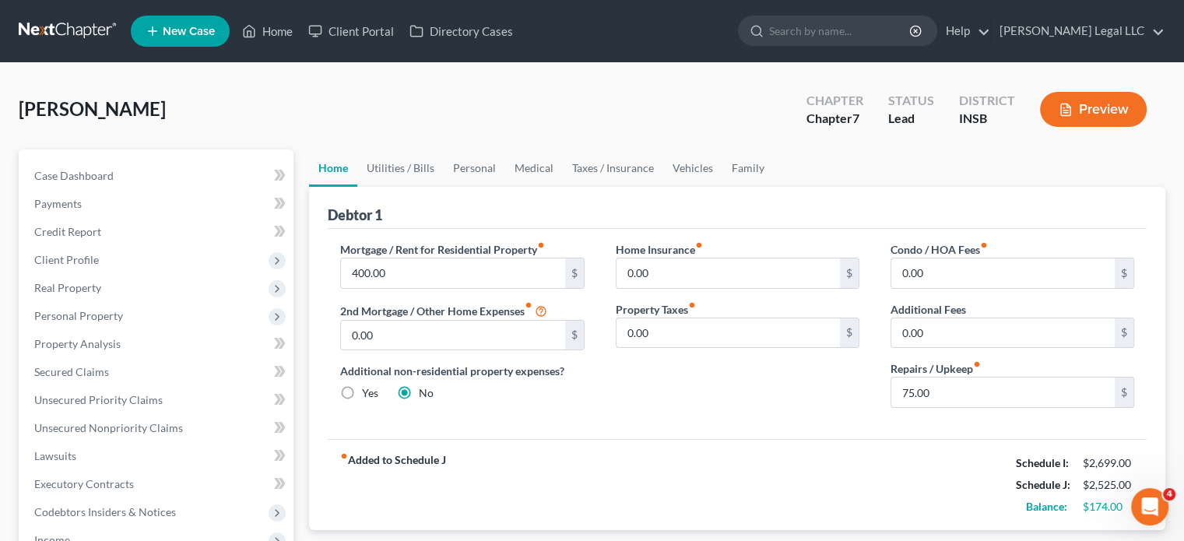
click at [433, 249] on label "Mortgage / Rent for Residential Property fiber_manual_record" at bounding box center [442, 249] width 205 height 16
click at [433, 261] on input "400.00" at bounding box center [452, 273] width 223 height 30
drag, startPoint x: 659, startPoint y: 441, endPoint x: 631, endPoint y: 429, distance: 30.7
click at [659, 441] on div "fiber_manual_record Added to Schedule J Schedule I: $2,699.00 Schedule J: $2,62…" at bounding box center [737, 484] width 819 height 91
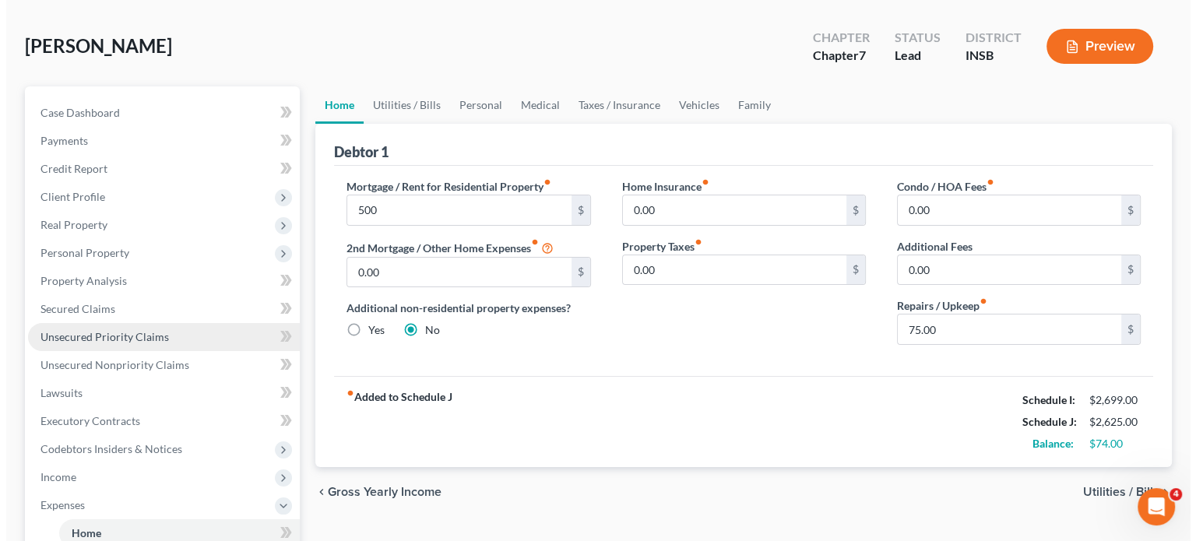
scroll to position [156, 0]
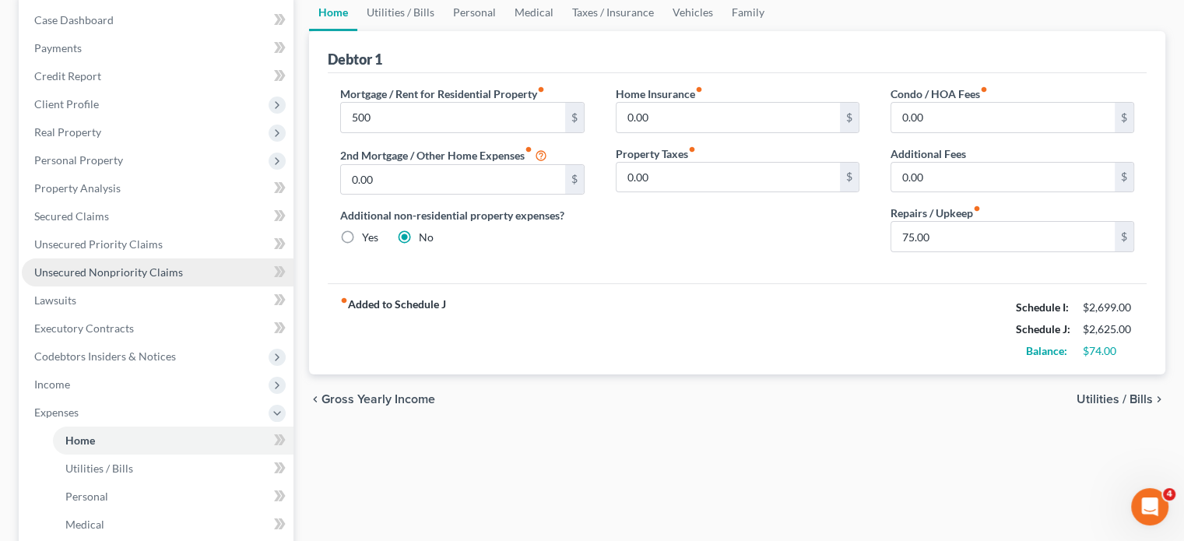
click at [157, 270] on span "Unsecured Nonpriority Claims" at bounding box center [108, 271] width 149 height 13
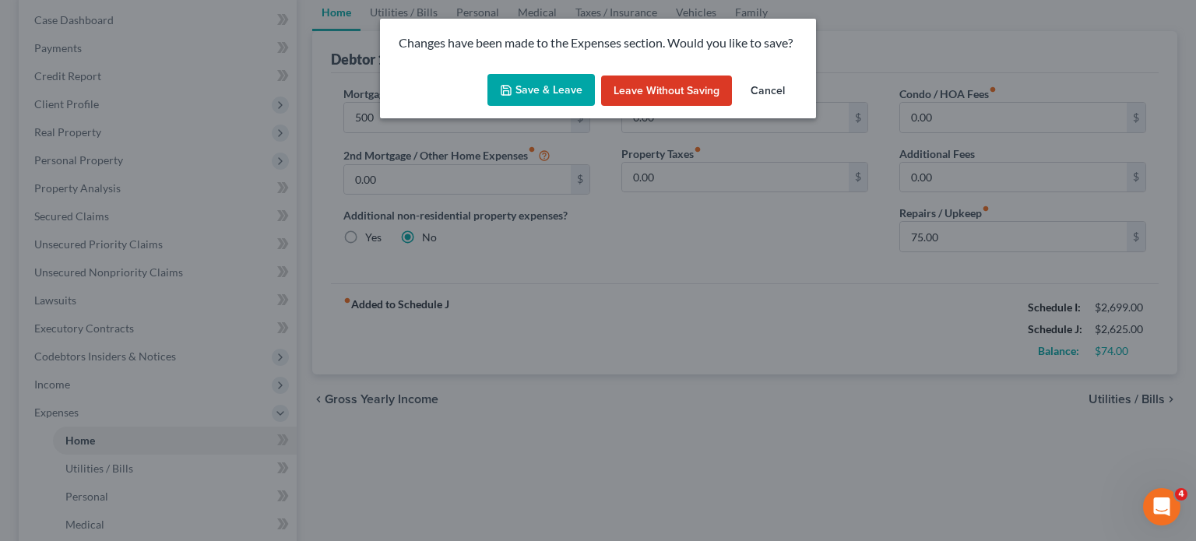
click at [539, 90] on button "Save & Leave" at bounding box center [540, 90] width 107 height 33
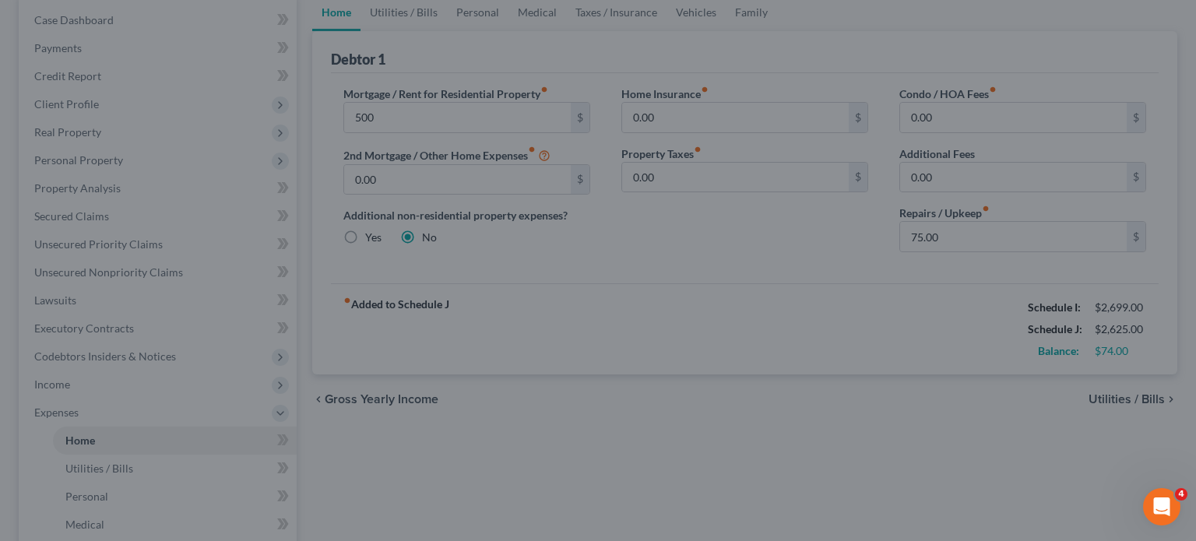
type input "500.00"
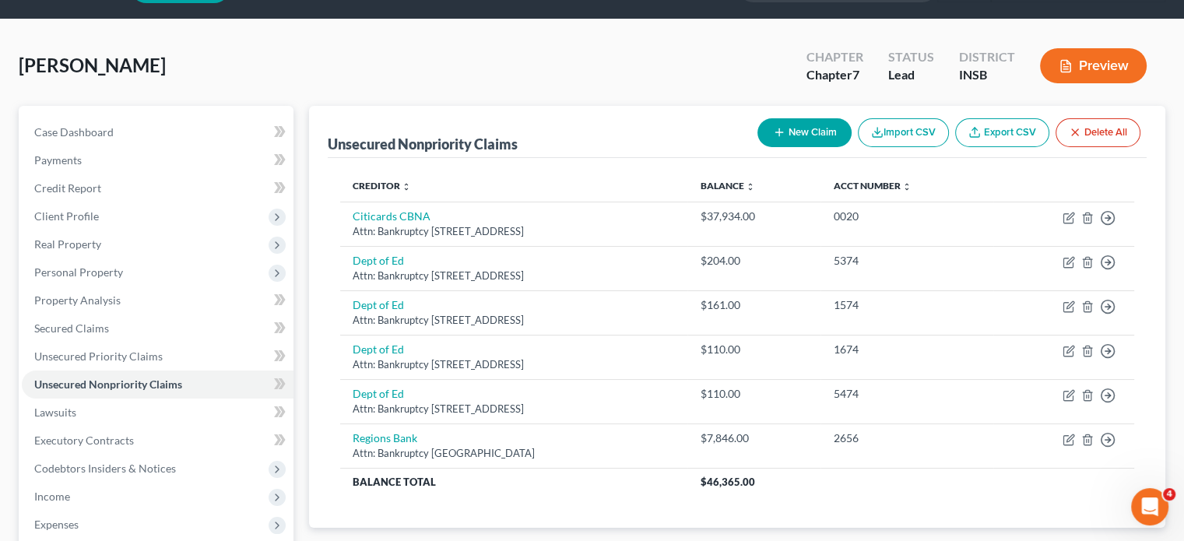
scroll to position [79, 0]
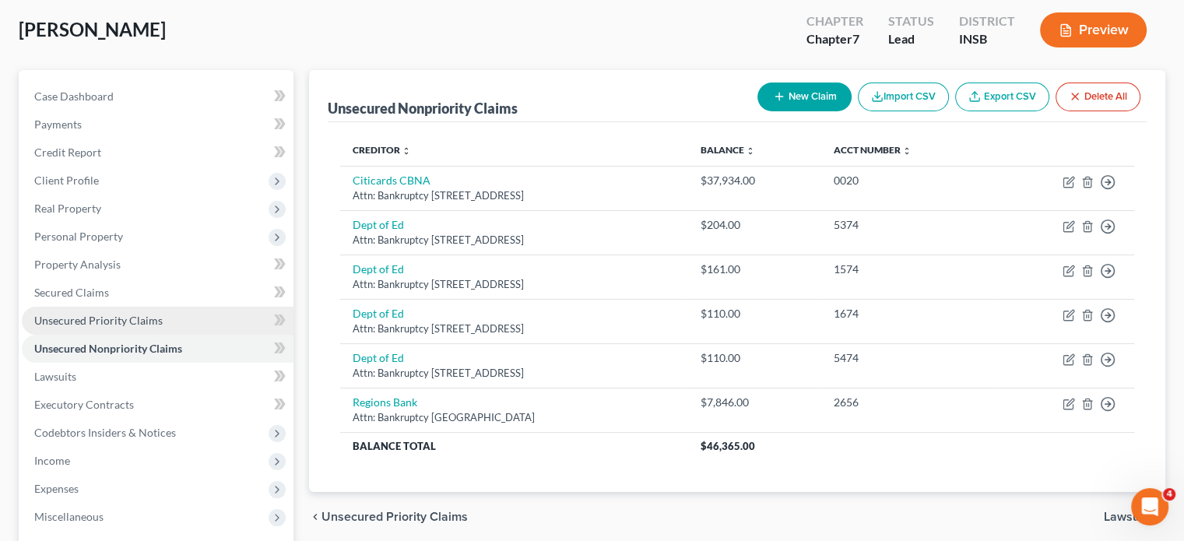
click at [80, 324] on span "Unsecured Priority Claims" at bounding box center [98, 320] width 128 height 13
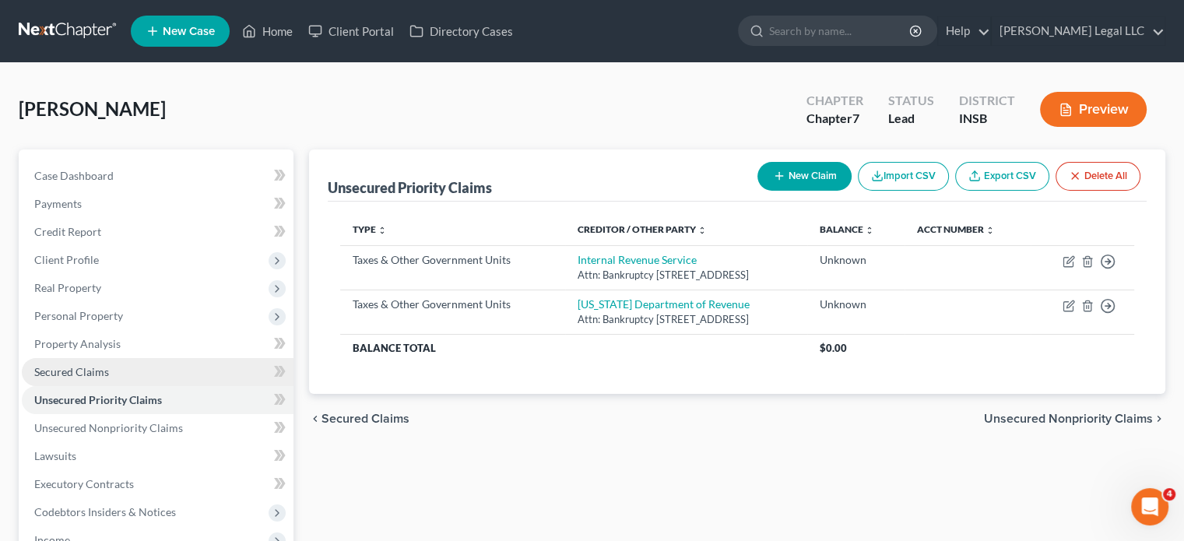
click at [69, 380] on link "Secured Claims" at bounding box center [158, 372] width 272 height 28
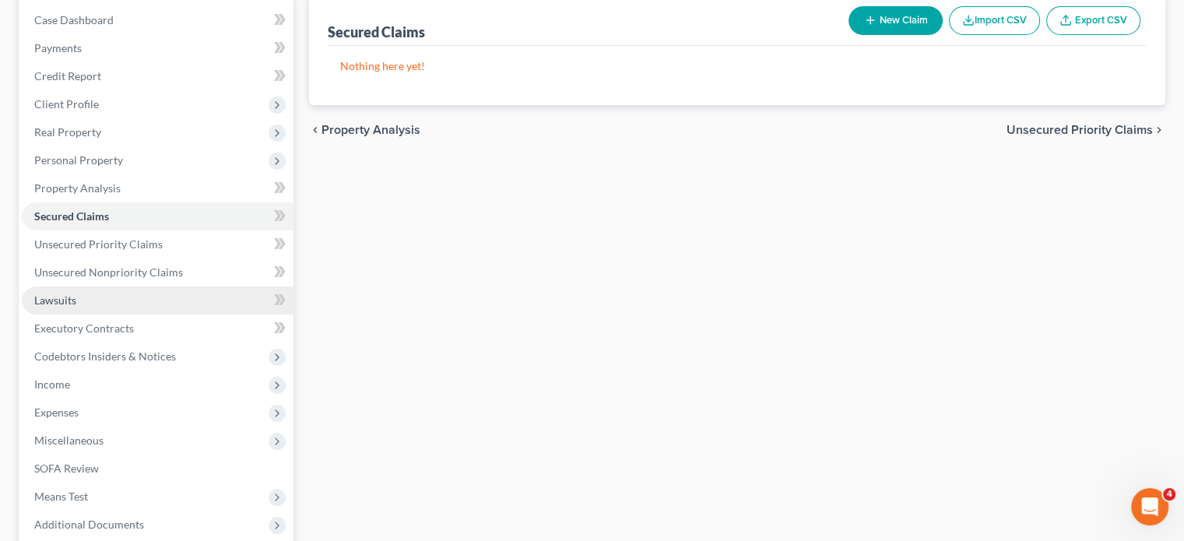
click at [76, 295] on span "Lawsuits" at bounding box center [55, 299] width 42 height 13
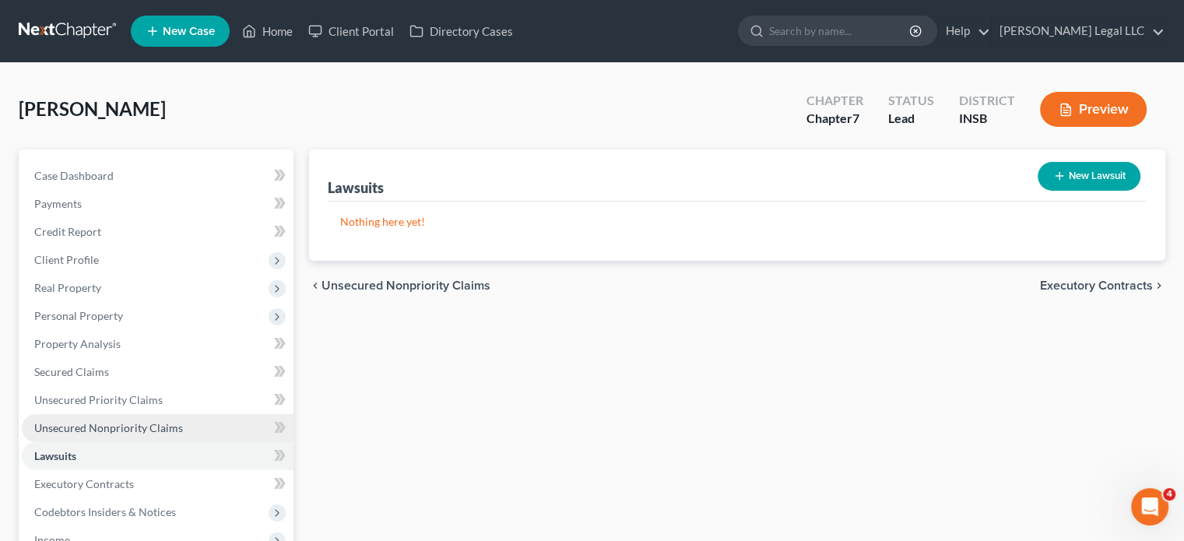
click at [89, 423] on span "Unsecured Nonpriority Claims" at bounding box center [108, 427] width 149 height 13
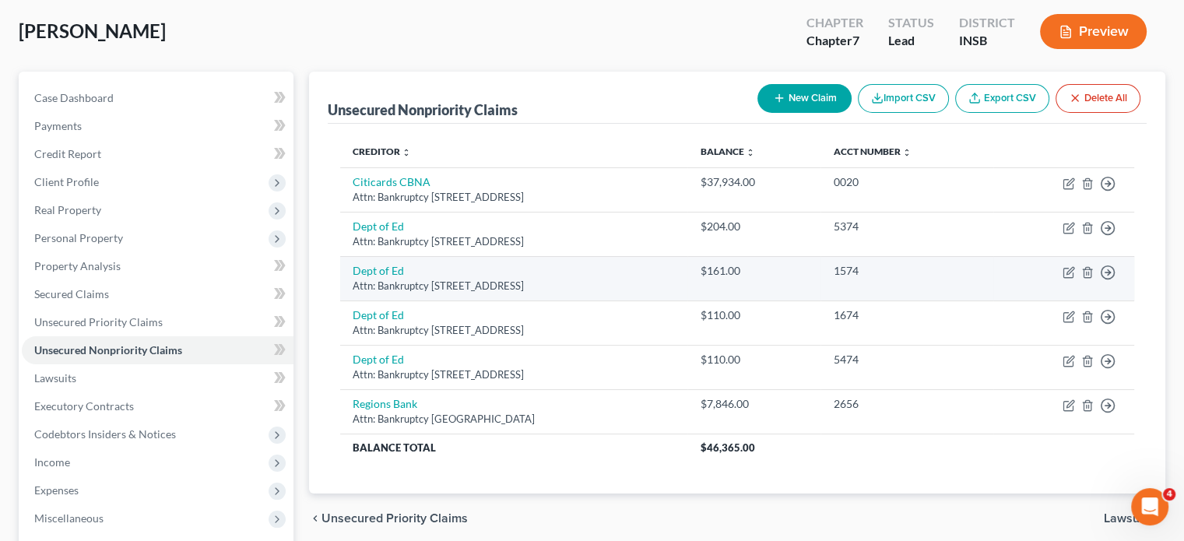
scroll to position [78, 0]
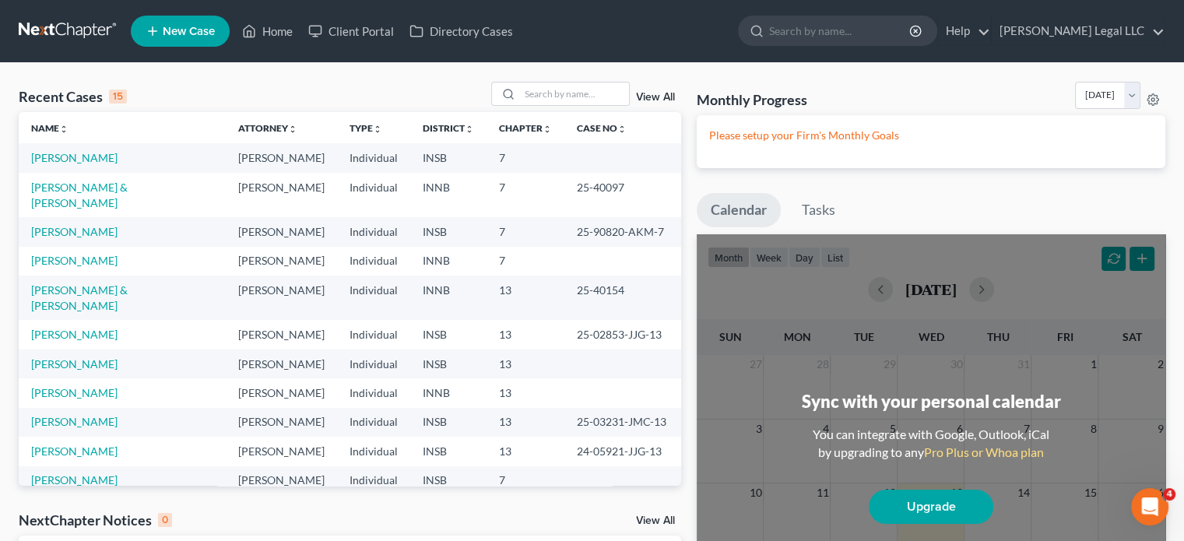
click at [556, 79] on div "Recent Cases 15 View All Name unfold_more expand_more expand_less Attorney unfo…" at bounding box center [592, 423] width 1184 height 721
click at [557, 88] on input "search" at bounding box center [574, 94] width 109 height 23
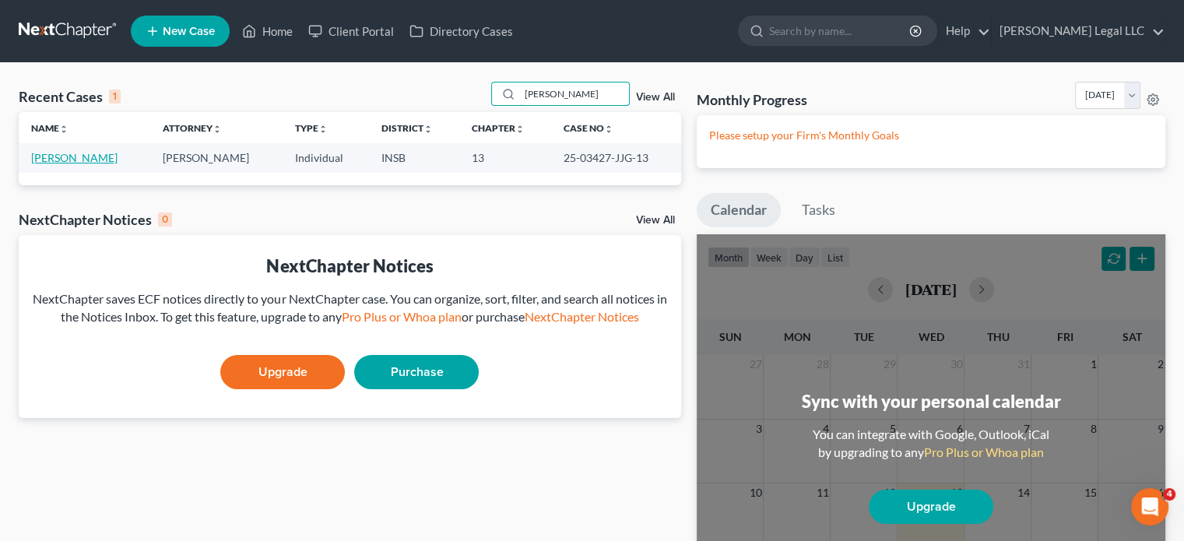
type input "[PERSON_NAME]"
click at [80, 152] on link "[PERSON_NAME]" at bounding box center [74, 157] width 86 height 13
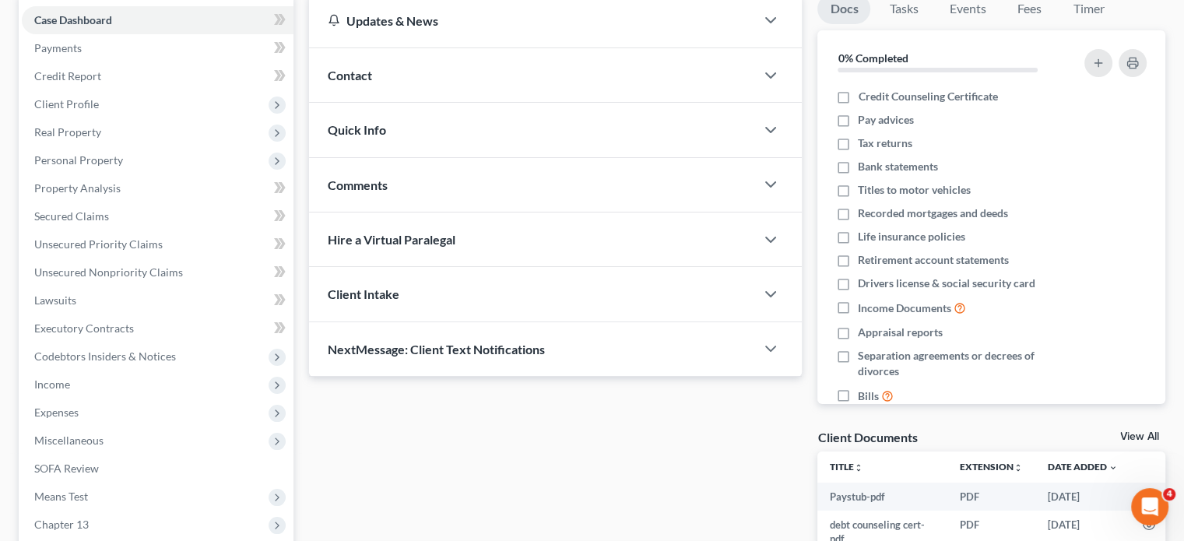
scroll to position [311, 0]
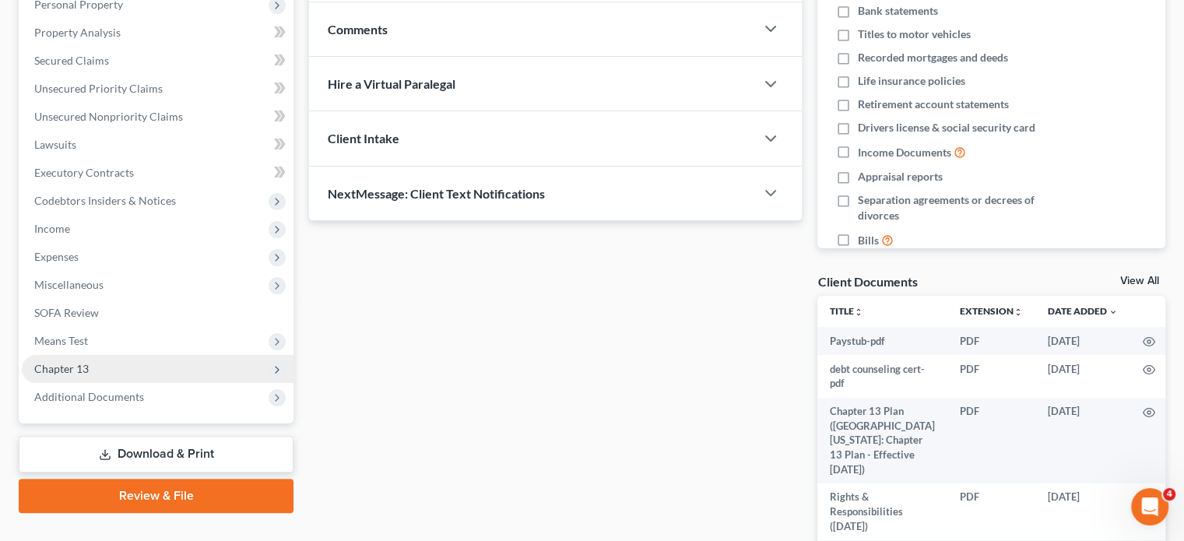
click at [72, 370] on span "Chapter 13" at bounding box center [61, 368] width 54 height 13
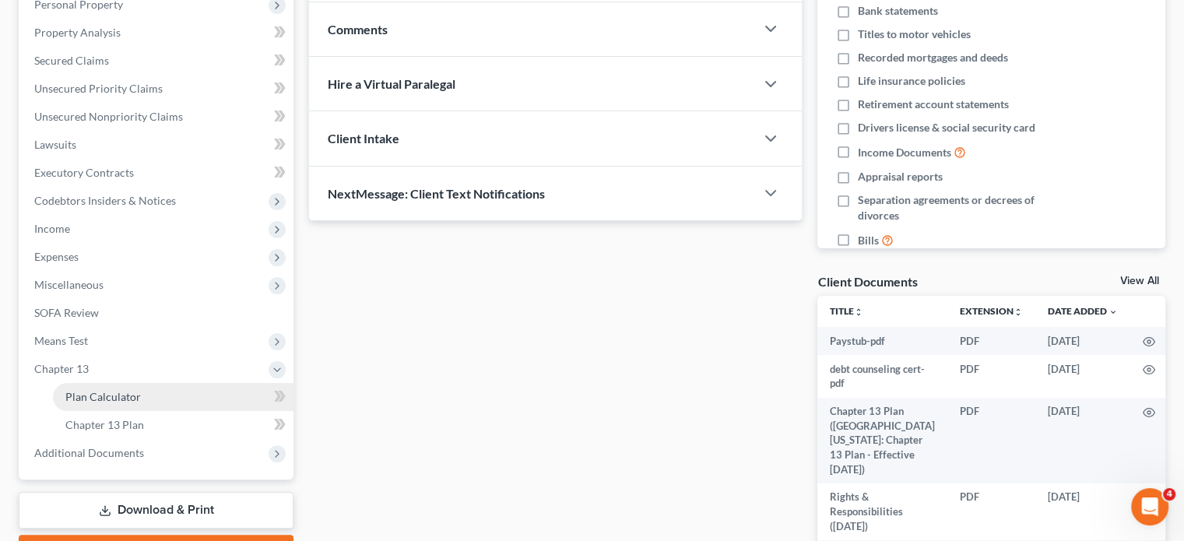
click at [83, 404] on link "Plan Calculator" at bounding box center [173, 397] width 241 height 28
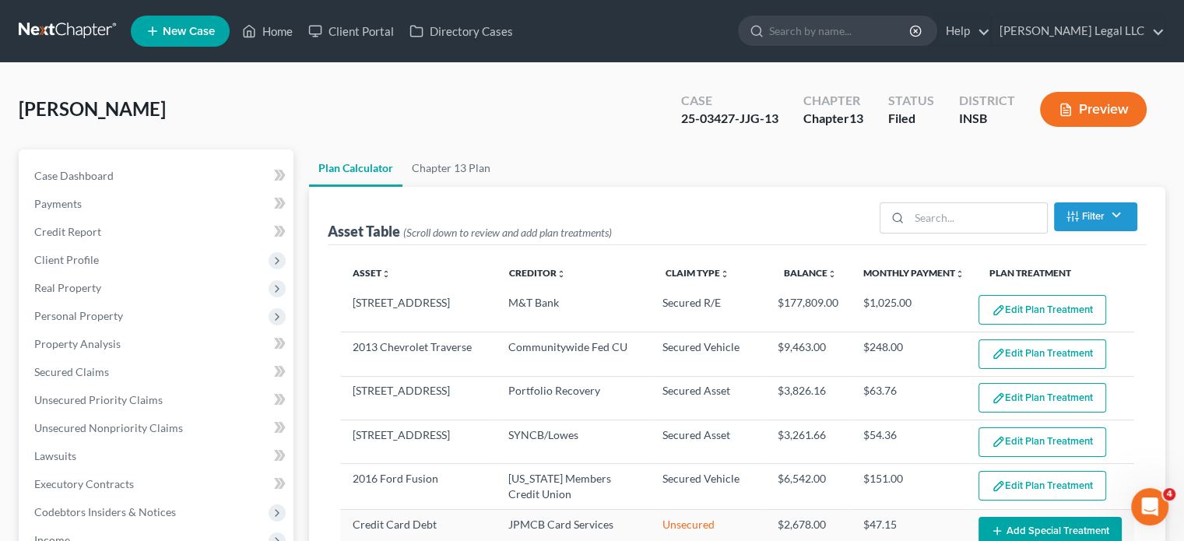
select select "59"
drag, startPoint x: 674, startPoint y: 115, endPoint x: 734, endPoint y: 119, distance: 60.1
click at [734, 119] on div "Case 25-03427-JJG-13" at bounding box center [730, 111] width 122 height 46
copy div "25-03427"
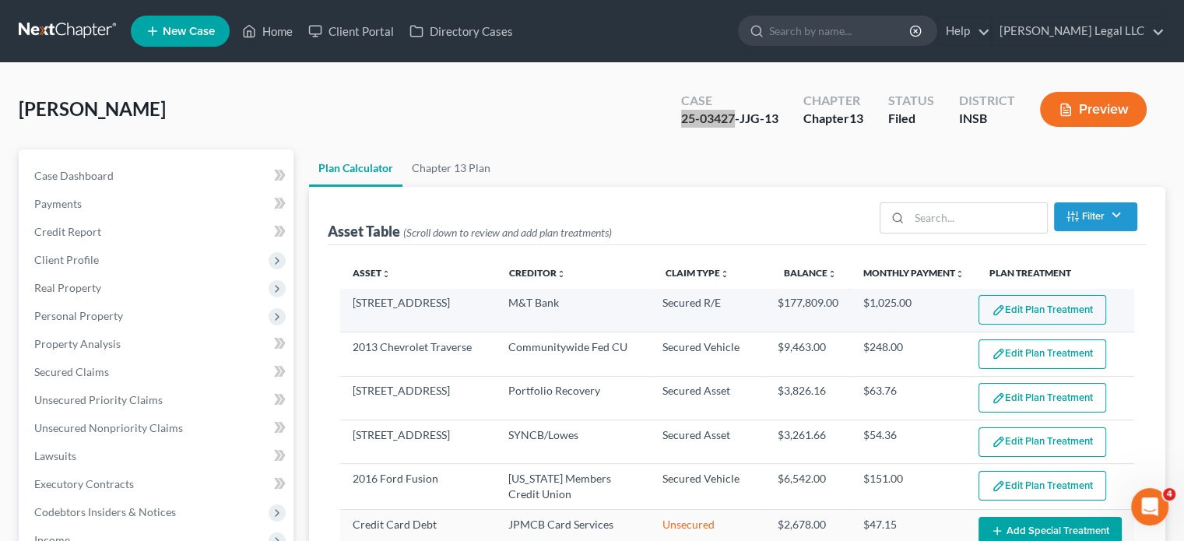
scroll to position [31, 0]
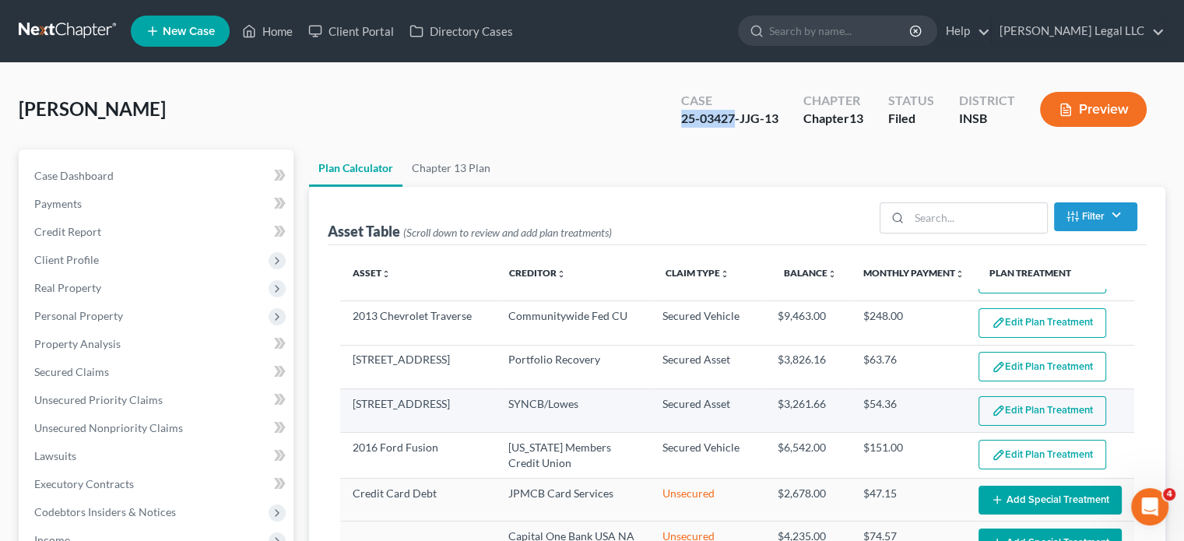
click at [1024, 396] on button "Edit Plan Treatment" at bounding box center [1042, 411] width 128 height 30
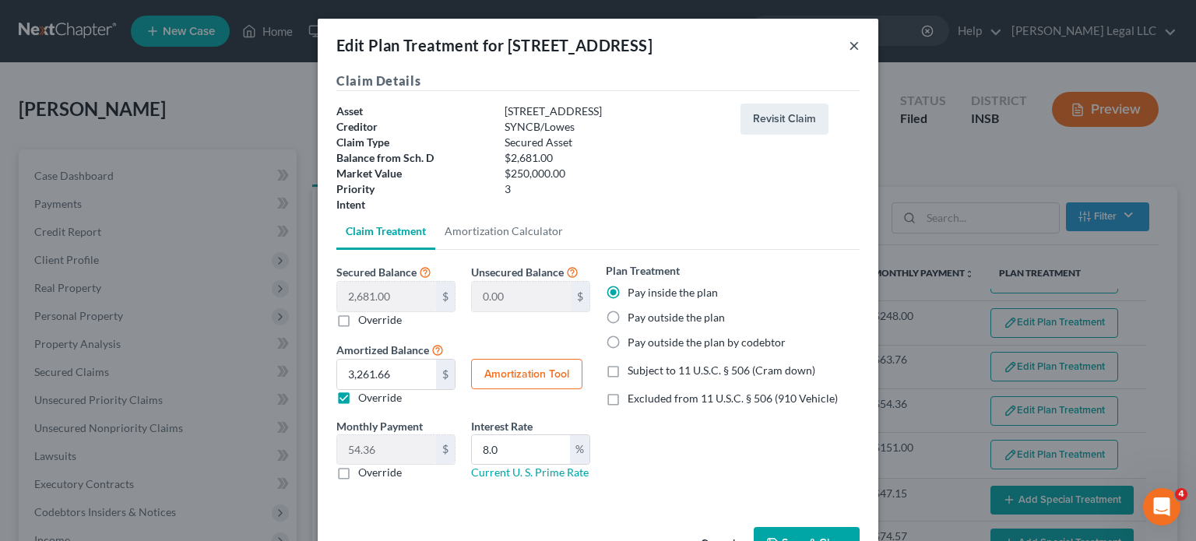
click at [848, 37] on button "×" at bounding box center [853, 45] width 11 height 19
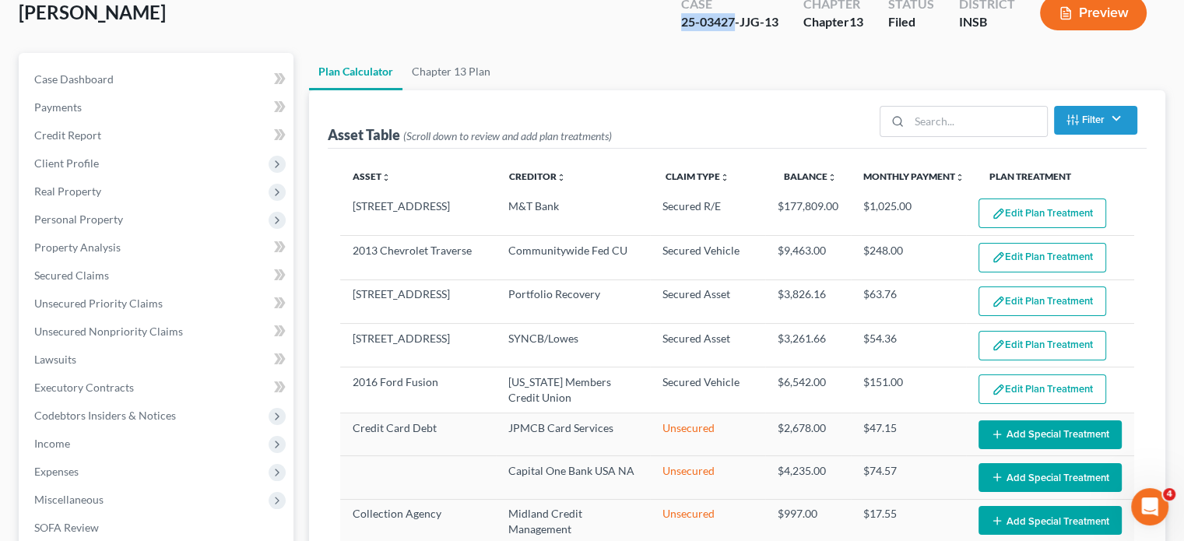
scroll to position [234, 0]
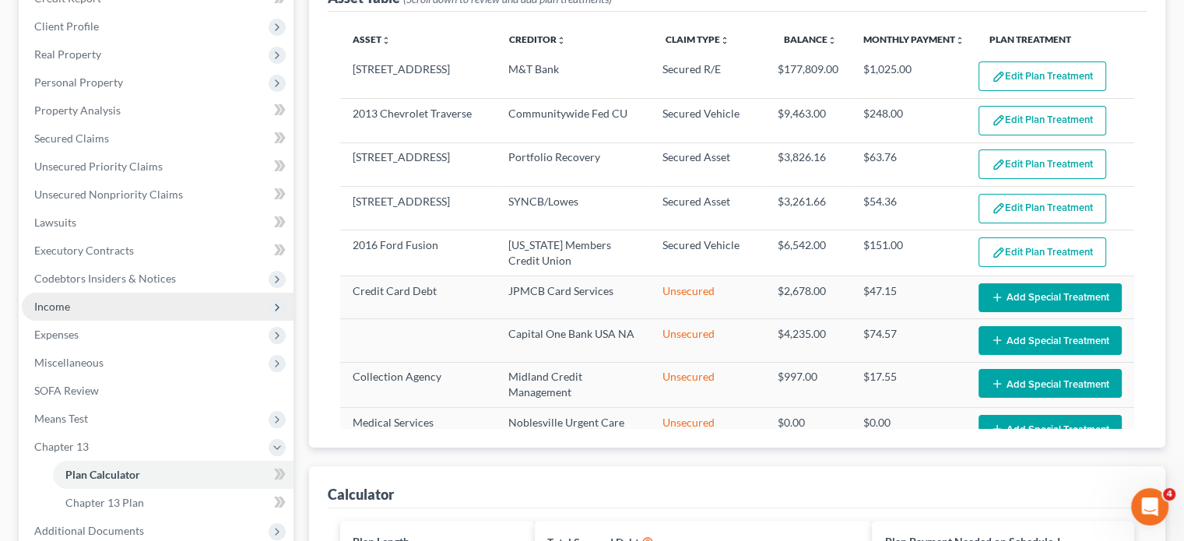
click at [79, 304] on span "Income" at bounding box center [158, 307] width 272 height 28
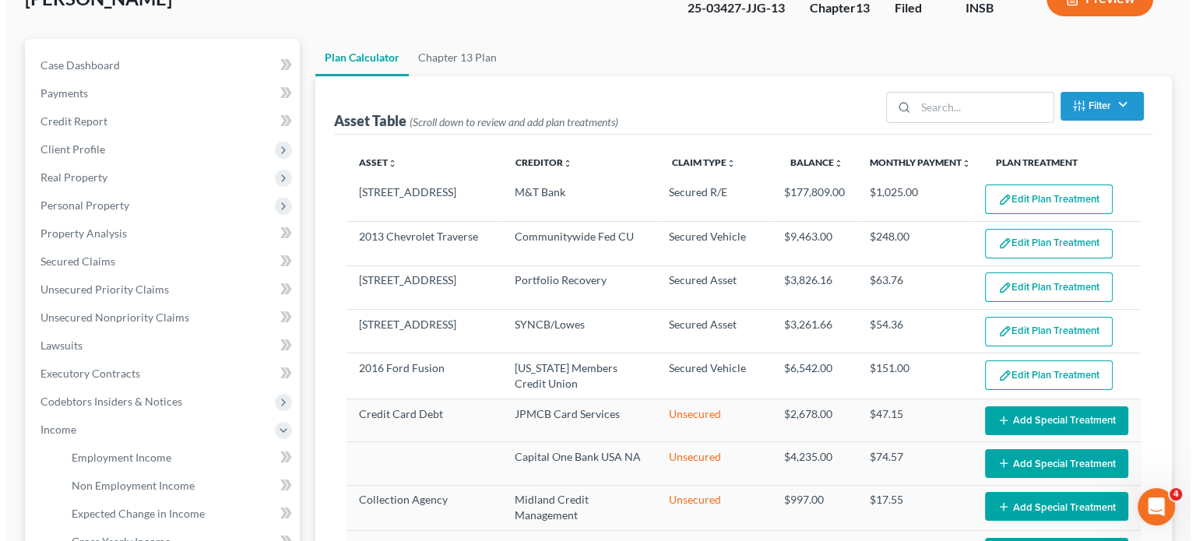
scroll to position [0, 0]
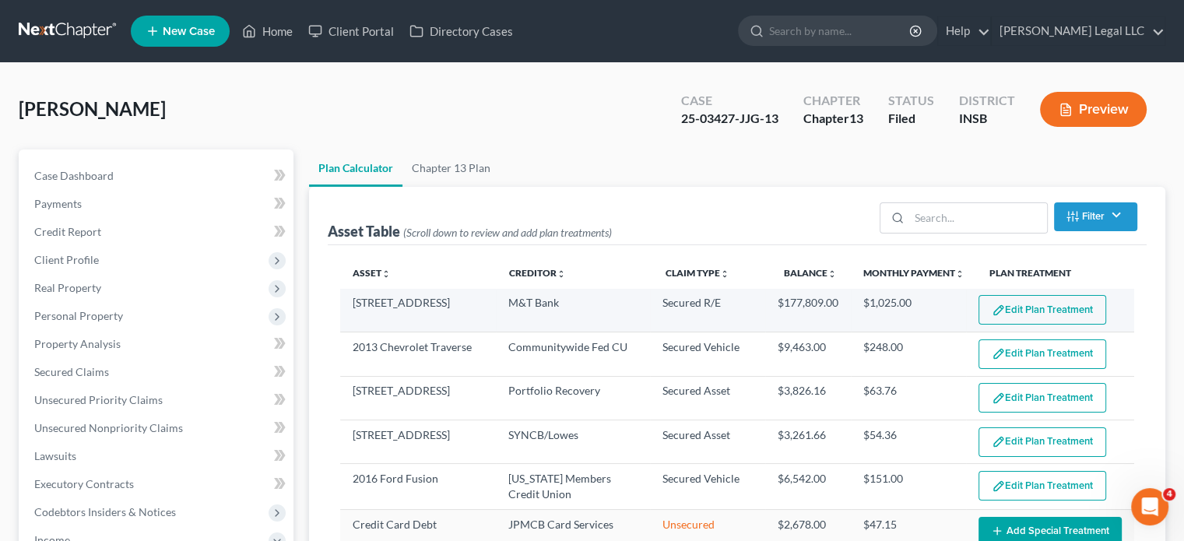
click at [1019, 315] on button "Edit Plan Treatment" at bounding box center [1042, 310] width 128 height 30
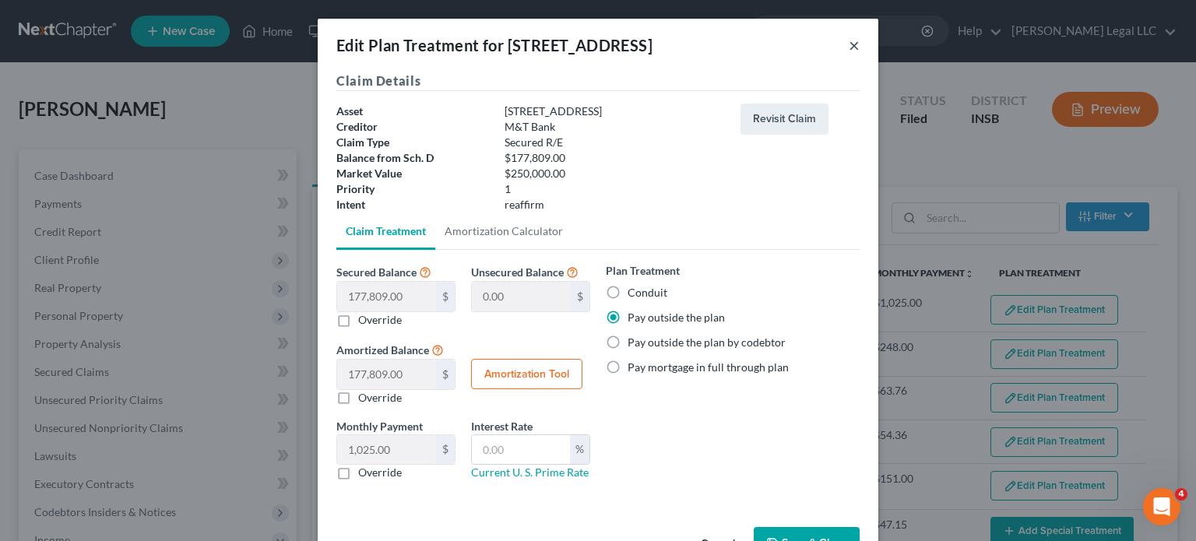
click at [848, 45] on button "×" at bounding box center [853, 45] width 11 height 19
